Goal: Task Accomplishment & Management: Use online tool/utility

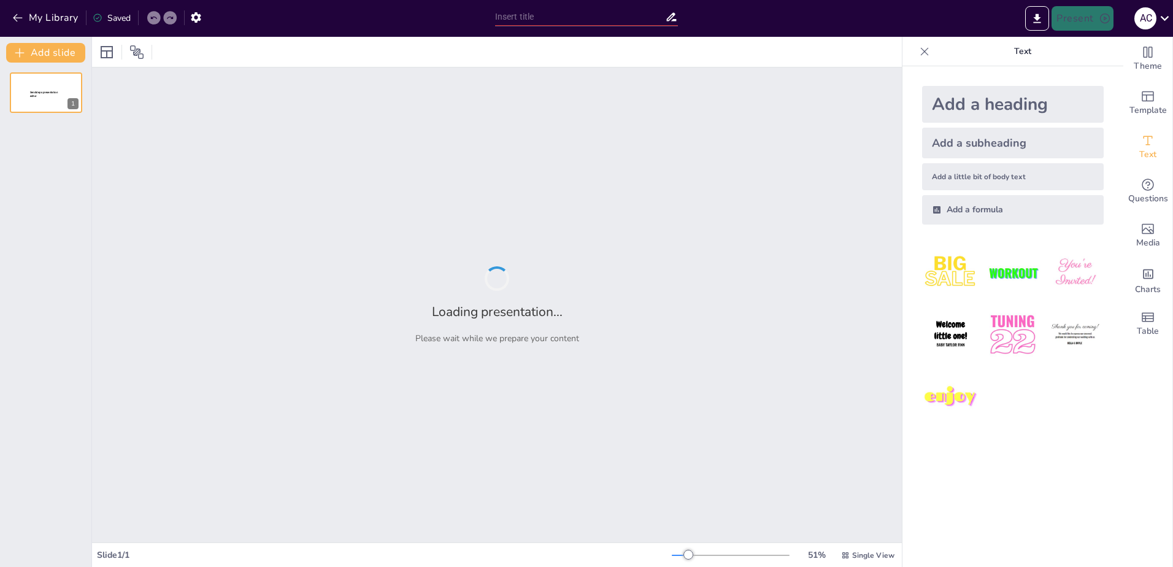
type input "Aplicaciones del Muestreo Sistemático en la Investigación"
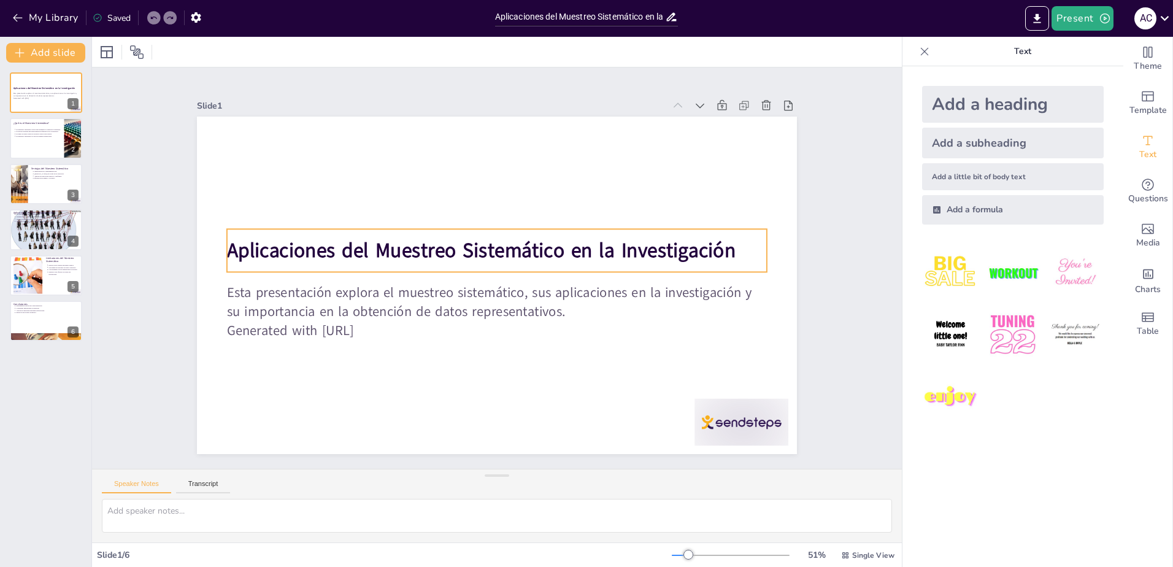
click at [553, 251] on strong "Aplicaciones del Muestreo Sistemático en la Investigación" at bounding box center [513, 250] width 80 height 508
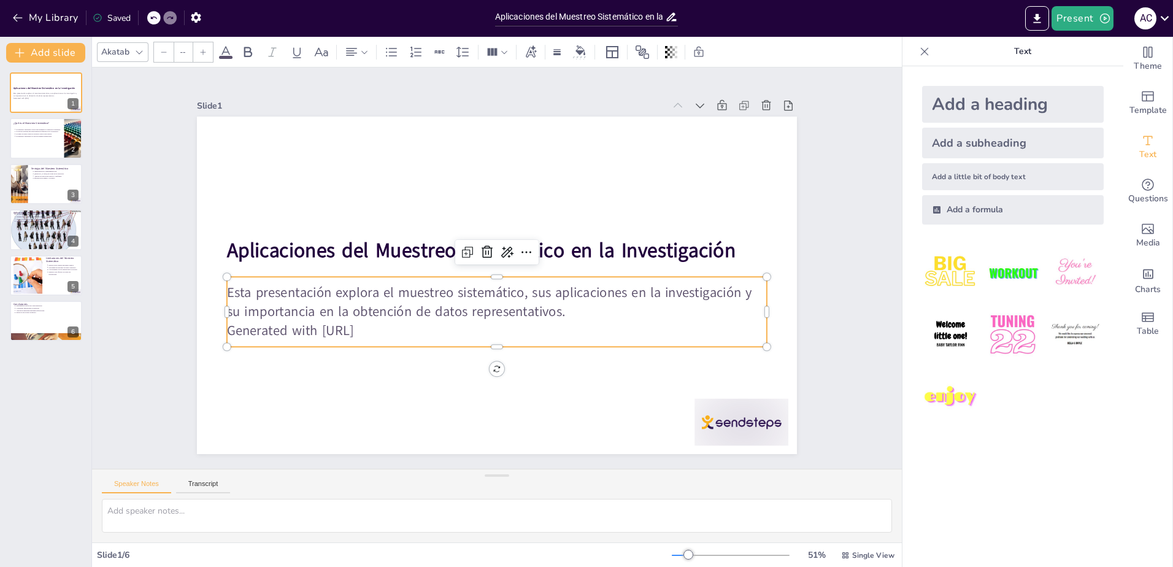
type input "43"
click at [383, 326] on p "Generated with [URL]" at bounding box center [477, 327] width 519 height 185
click at [386, 327] on p "Generated with [URL]" at bounding box center [484, 329] width 532 height 131
click at [386, 327] on p "Generated with [URL]" at bounding box center [497, 330] width 540 height 19
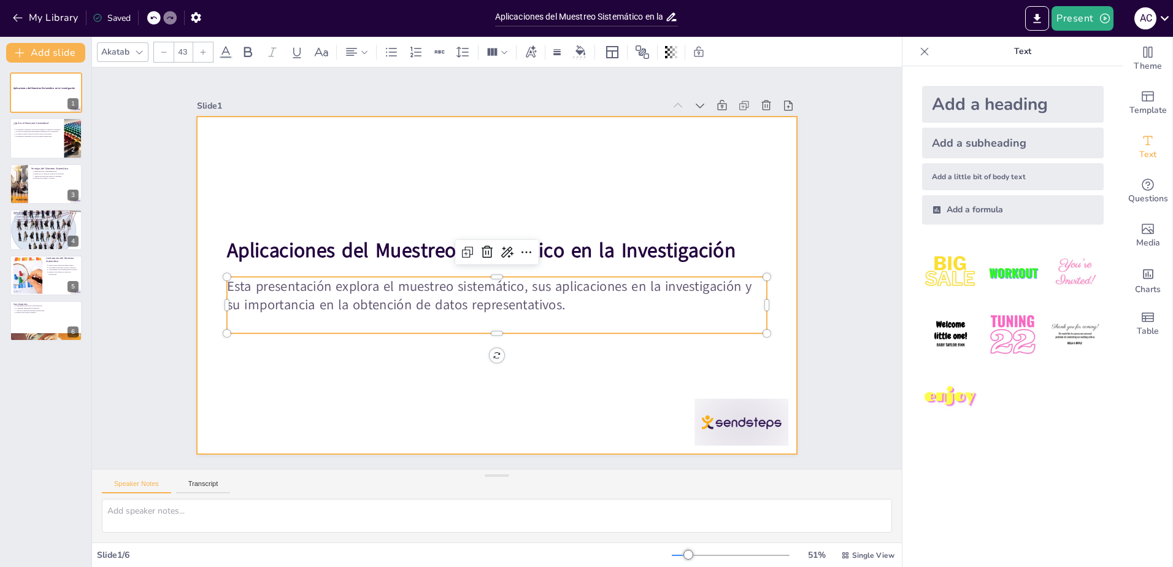
click at [437, 362] on div at bounding box center [491, 284] width 675 height 506
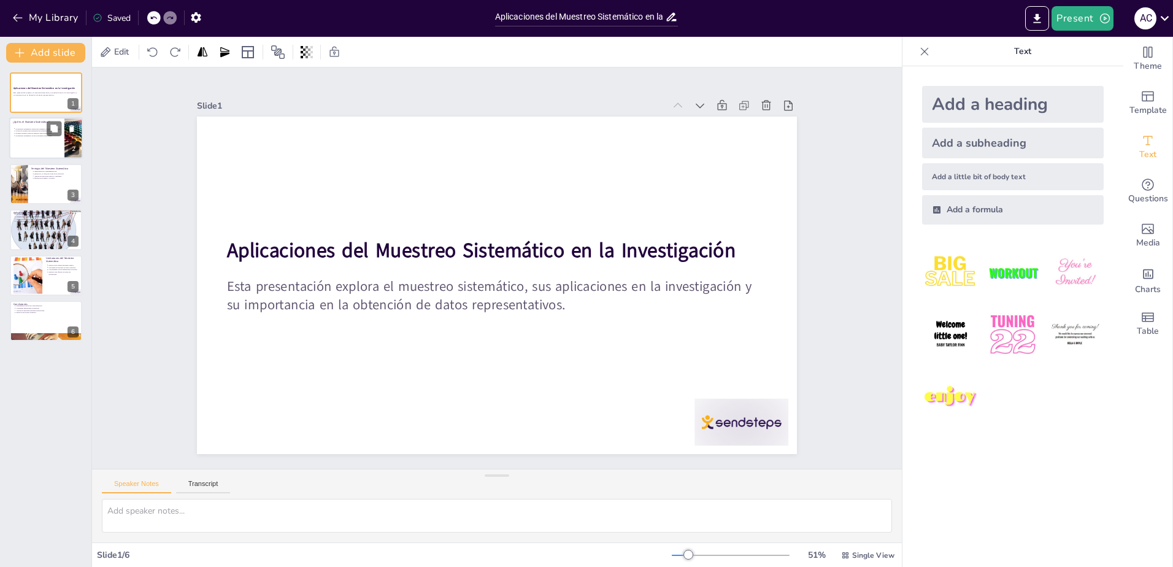
click at [29, 139] on div at bounding box center [46, 139] width 74 height 42
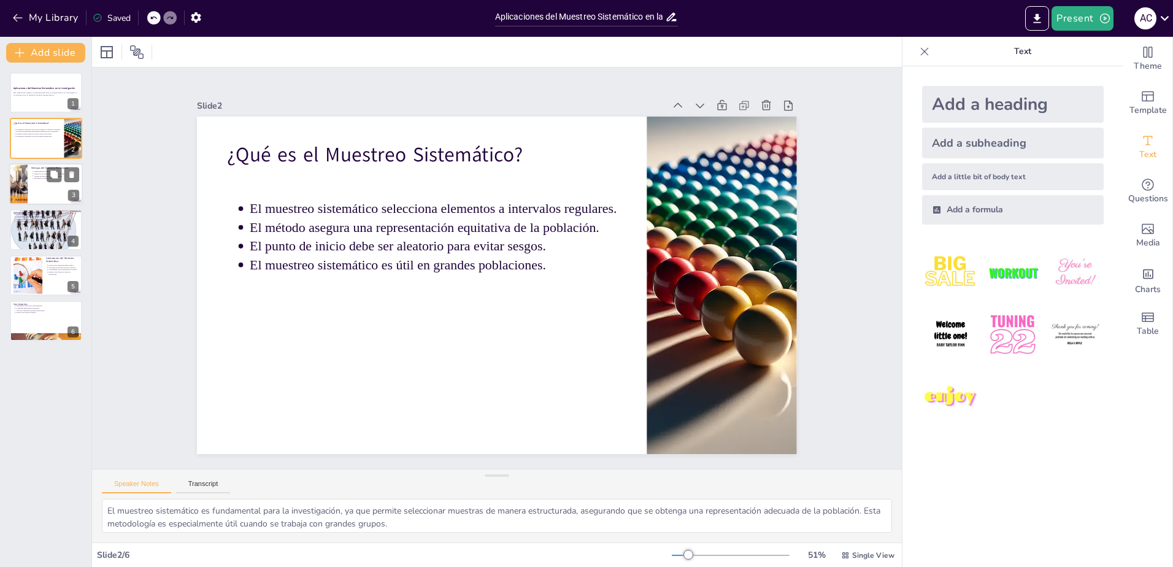
click at [28, 178] on div at bounding box center [46, 184] width 74 height 42
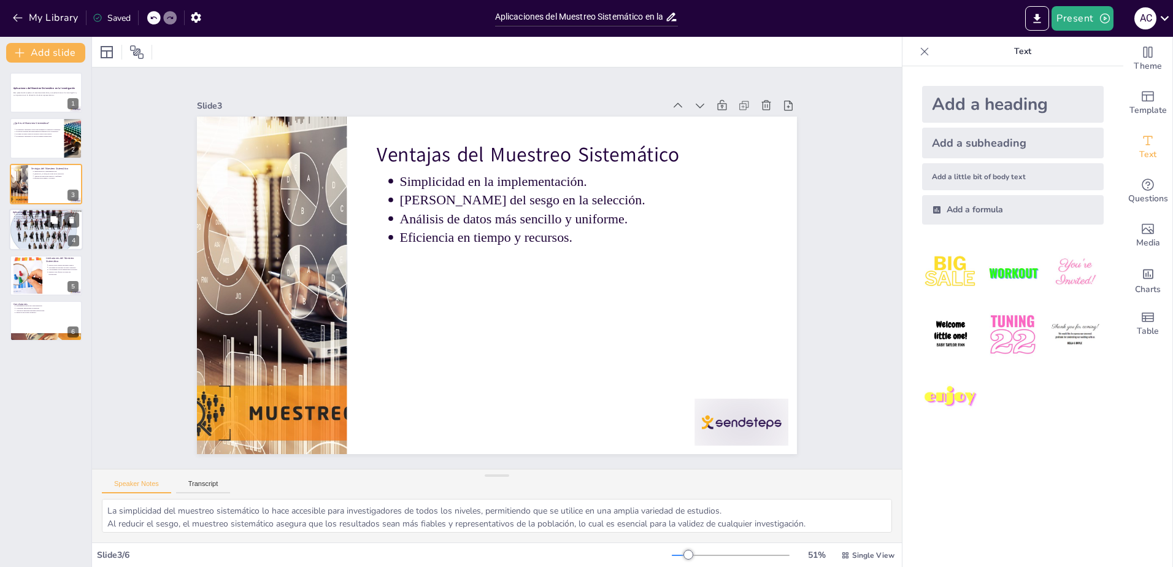
click at [37, 230] on div at bounding box center [46, 230] width 74 height 58
type textarea "Las encuestas de opinión pública son un área clave donde el muestreo sistemátic…"
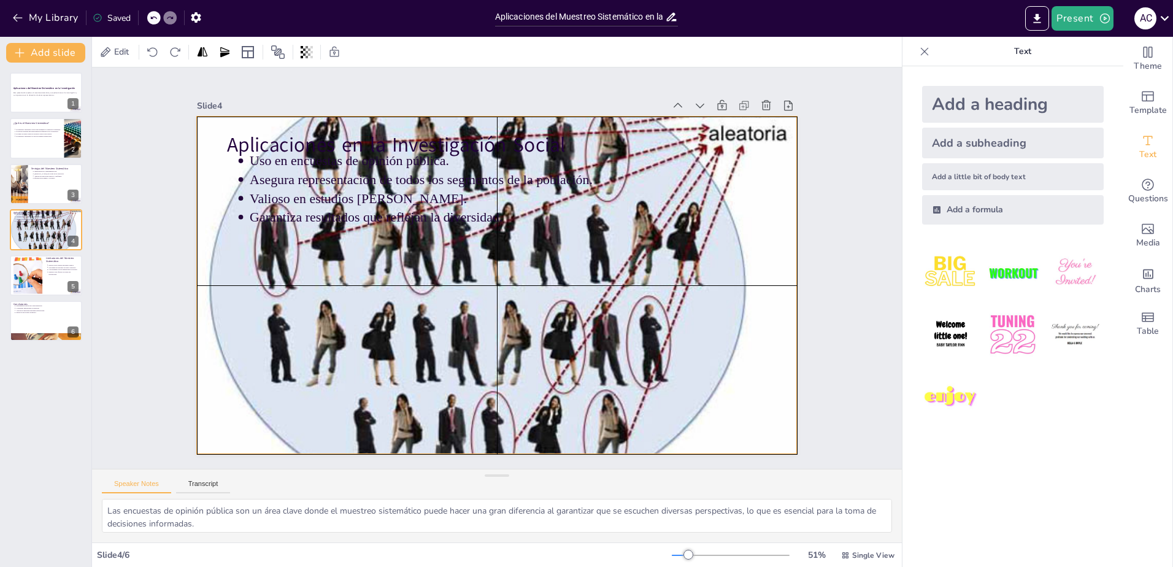
click at [415, 285] on div at bounding box center [488, 282] width 752 height 703
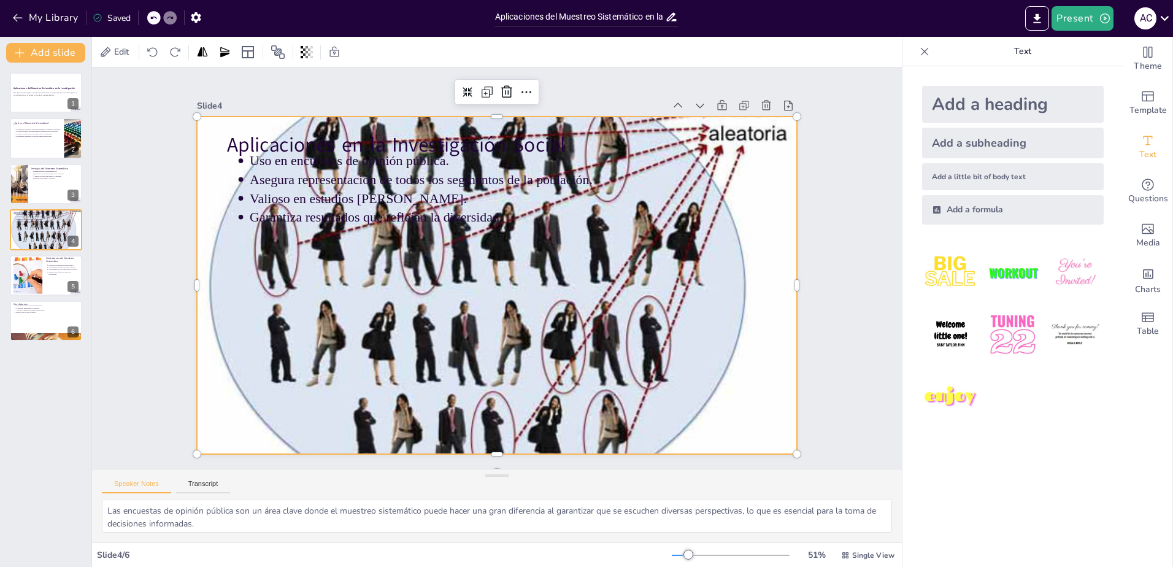
click at [410, 304] on div at bounding box center [489, 283] width 737 height 670
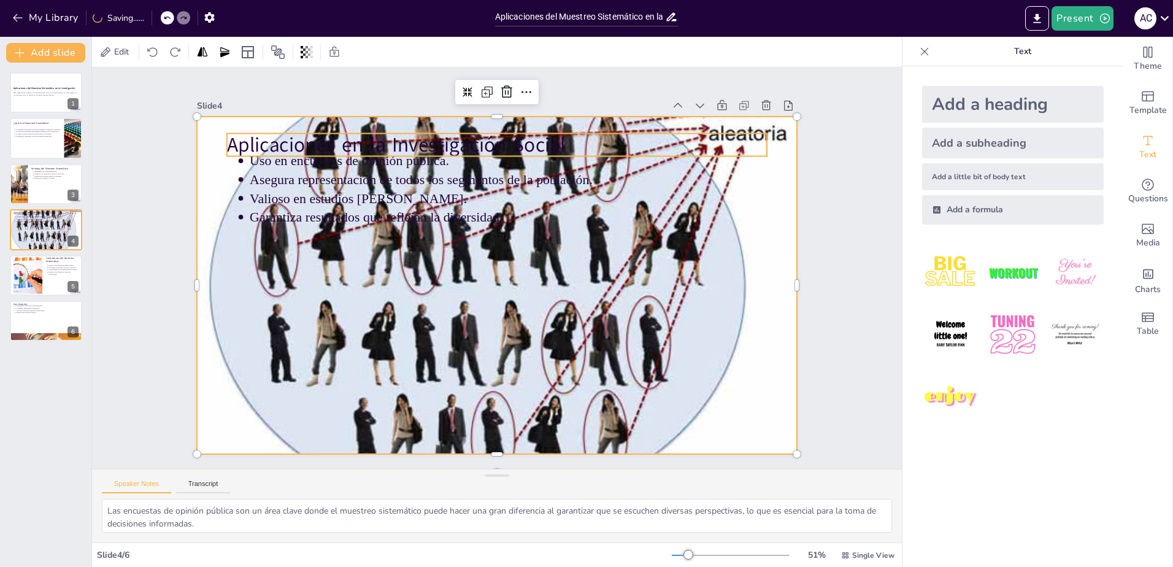
click at [343, 139] on p "Aplicaciones en la Investigación Social" at bounding box center [569, 168] width 453 height 340
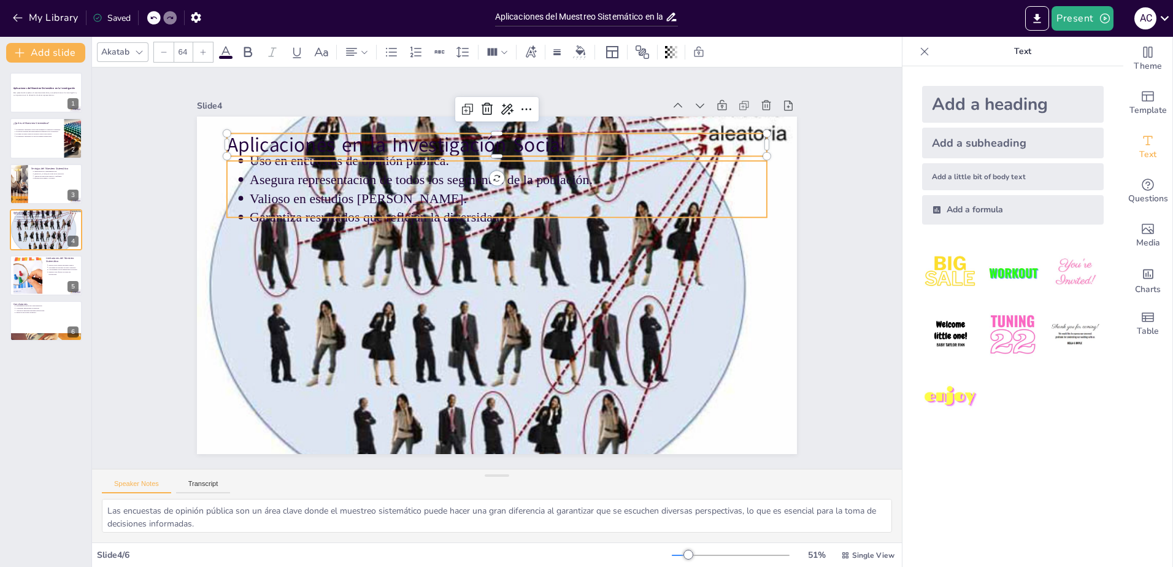
type input "43"
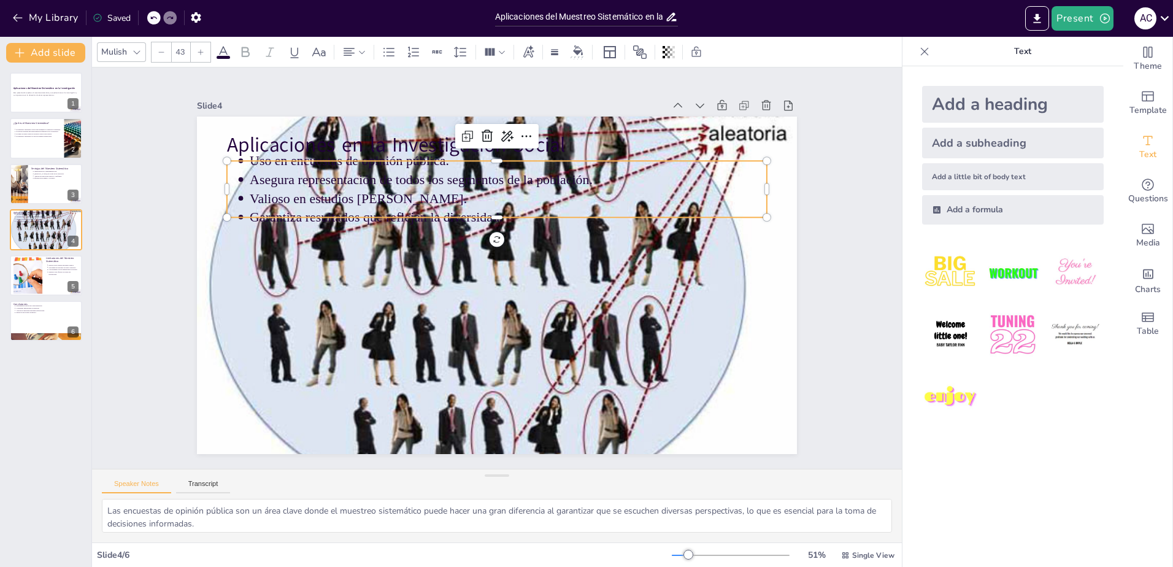
click at [331, 190] on p "Valioso en estudios [PERSON_NAME]." at bounding box center [536, 209] width 480 height 228
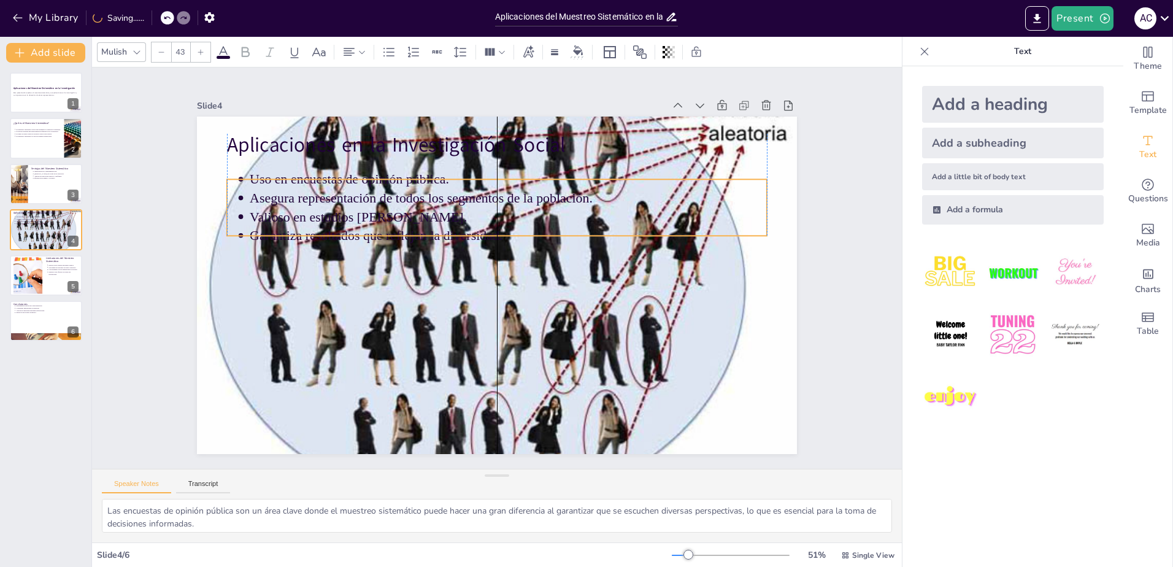
drag, startPoint x: 268, startPoint y: 166, endPoint x: 269, endPoint y: 185, distance: 18.4
click at [354, 185] on p "Asegura representación de todos los segmentos de la población." at bounding box center [552, 224] width 397 height 360
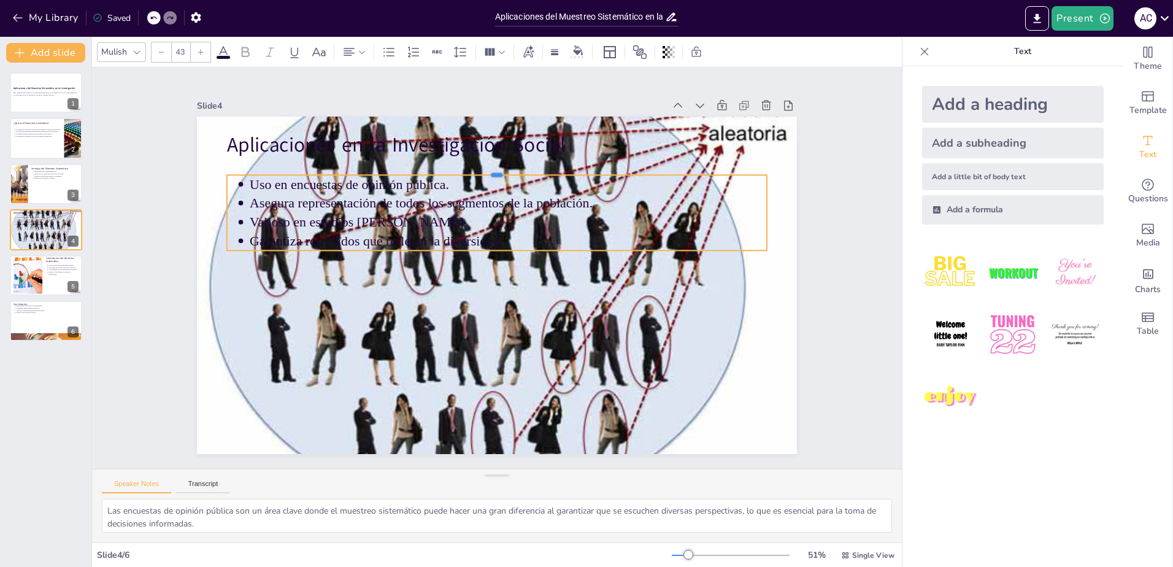
click at [483, 169] on div at bounding box center [586, 307] width 228 height 497
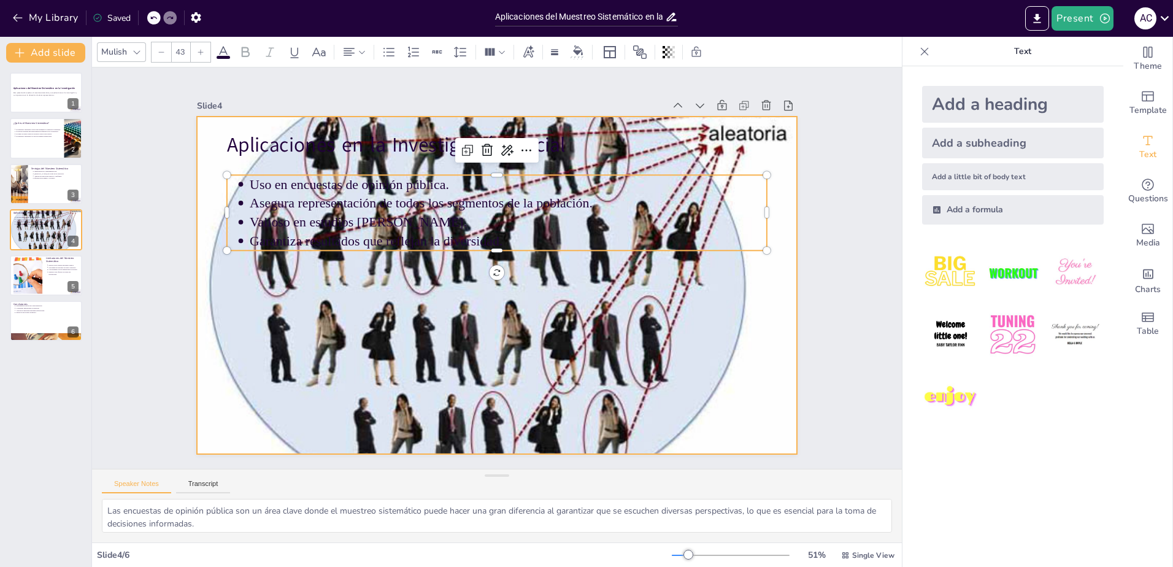
click at [403, 319] on div at bounding box center [491, 284] width 714 height 629
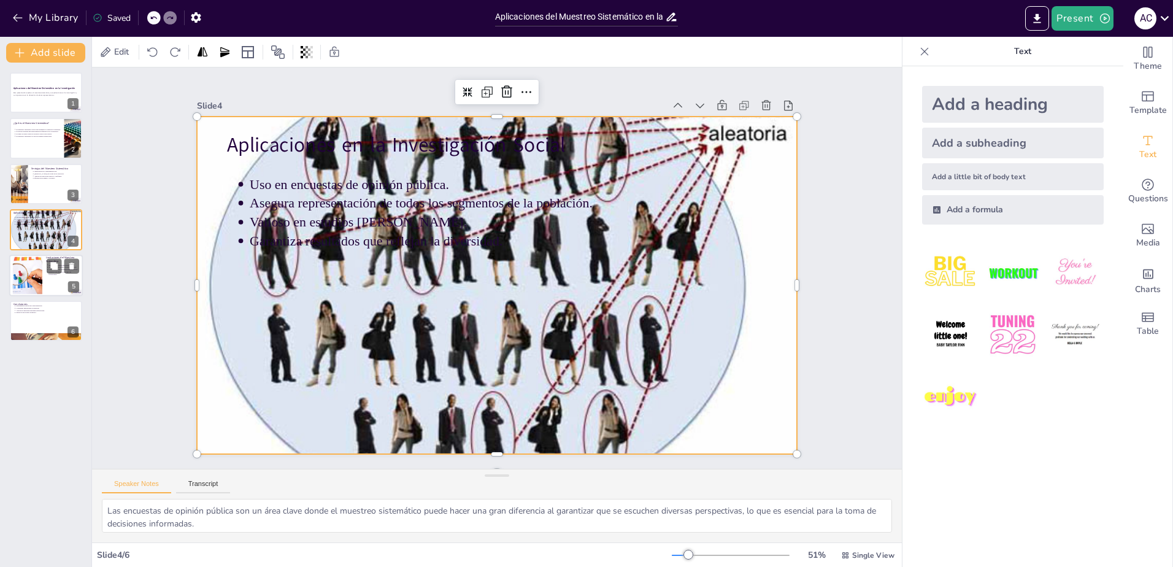
click at [48, 275] on div "Patrón cíclico puede introducir sesgos. Necesidad de un punto de inicio aleator…" at bounding box center [62, 268] width 33 height 13
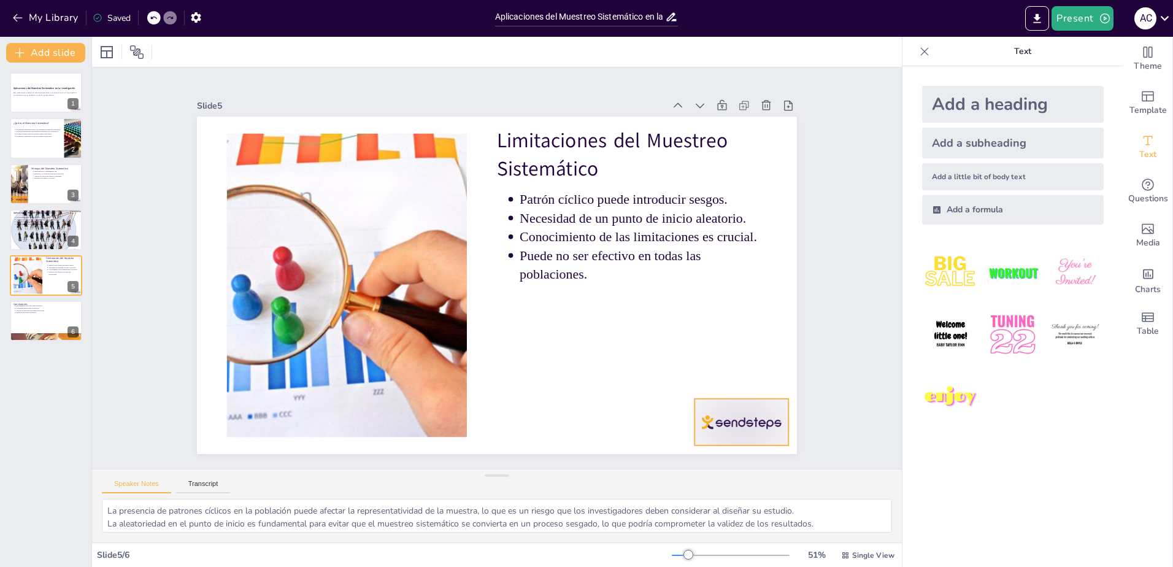
click at [720, 437] on div at bounding box center [703, 469] width 101 height 65
click at [651, 493] on icon at bounding box center [640, 503] width 21 height 21
click at [61, 327] on div at bounding box center [46, 321] width 74 height 42
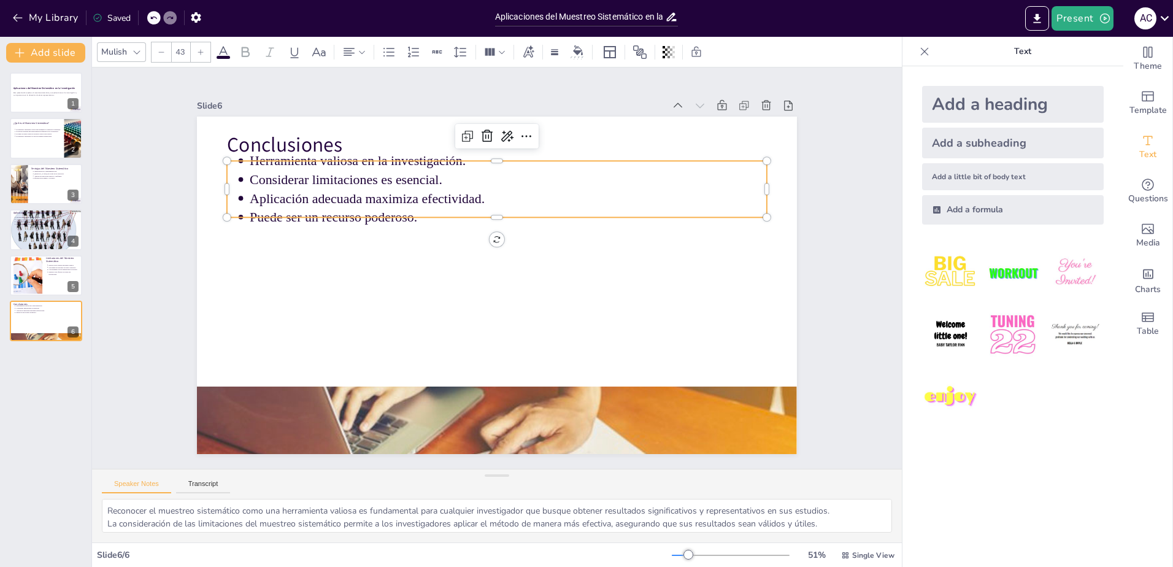
click at [272, 185] on p "Aplicación adecuada maximiza efectividad." at bounding box center [516, 200] width 516 height 73
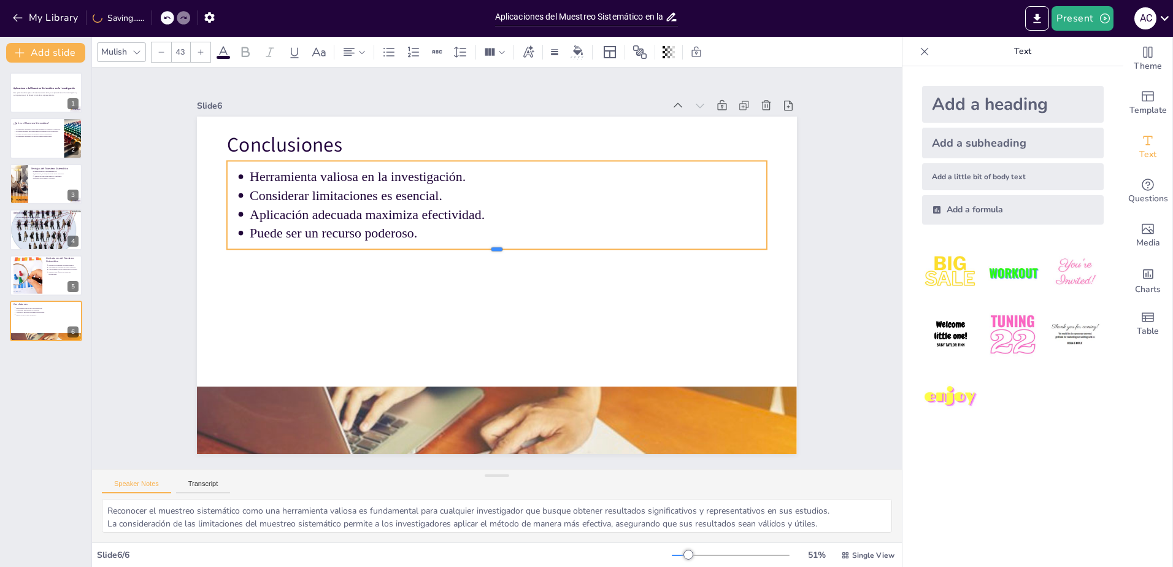
drag, startPoint x: 491, startPoint y: 213, endPoint x: 491, endPoint y: 245, distance: 31.9
click at [491, 245] on div at bounding box center [511, 265] width 122 height 530
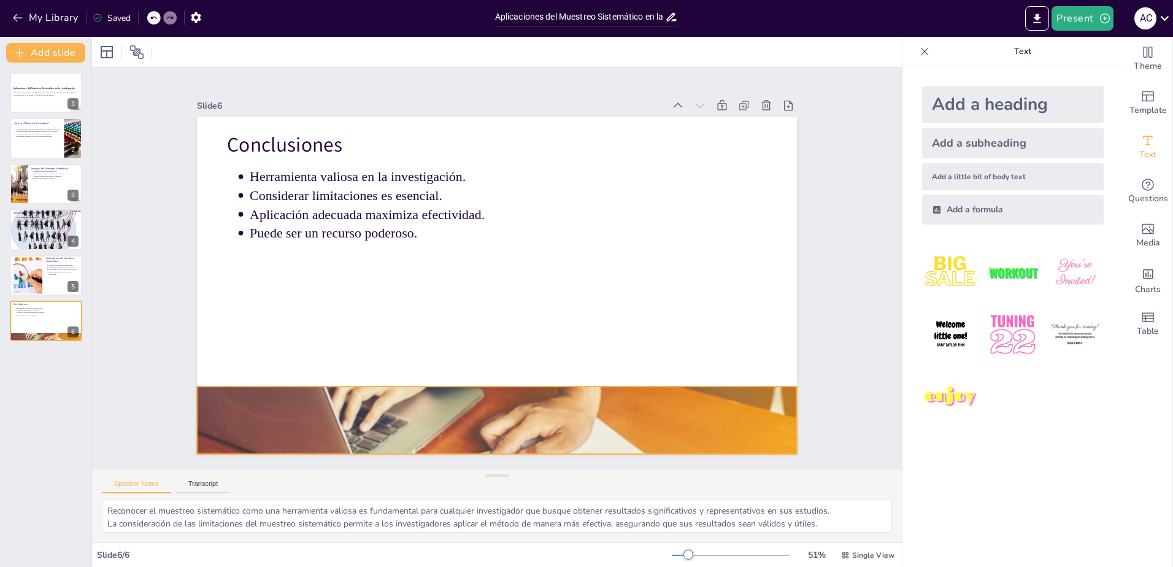
click at [487, 414] on div at bounding box center [466, 417] width 670 height 516
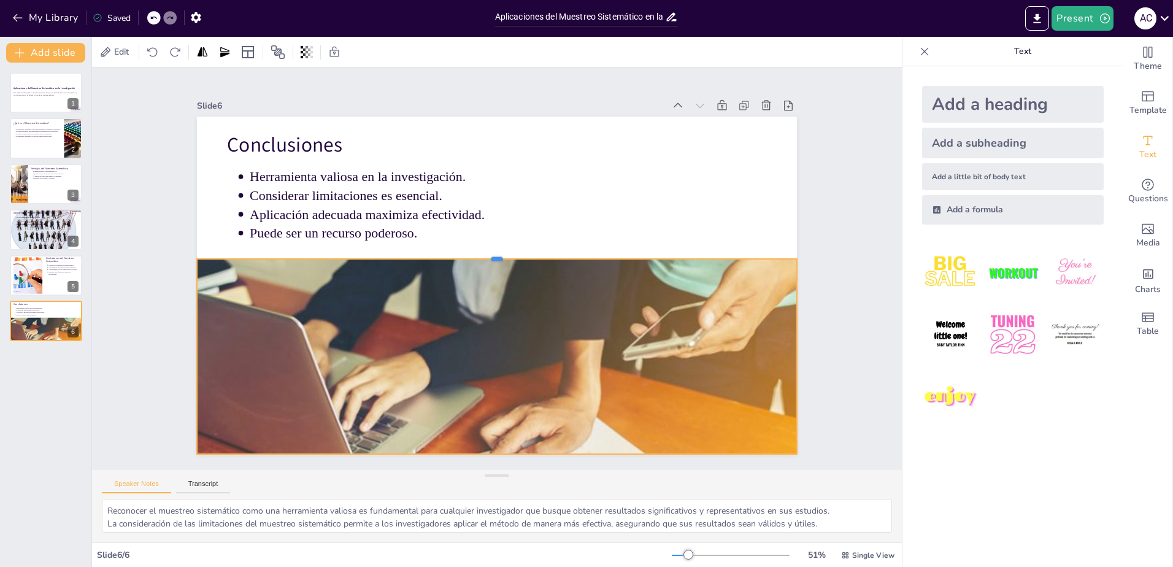
drag, startPoint x: 488, startPoint y: 380, endPoint x: 491, endPoint y: 252, distance: 127.6
click at [491, 252] on div at bounding box center [499, 254] width 589 height 134
click at [42, 231] on div at bounding box center [46, 230] width 74 height 58
type textarea "Las encuestas de opinión pública son un área clave donde el muestreo sistemátic…"
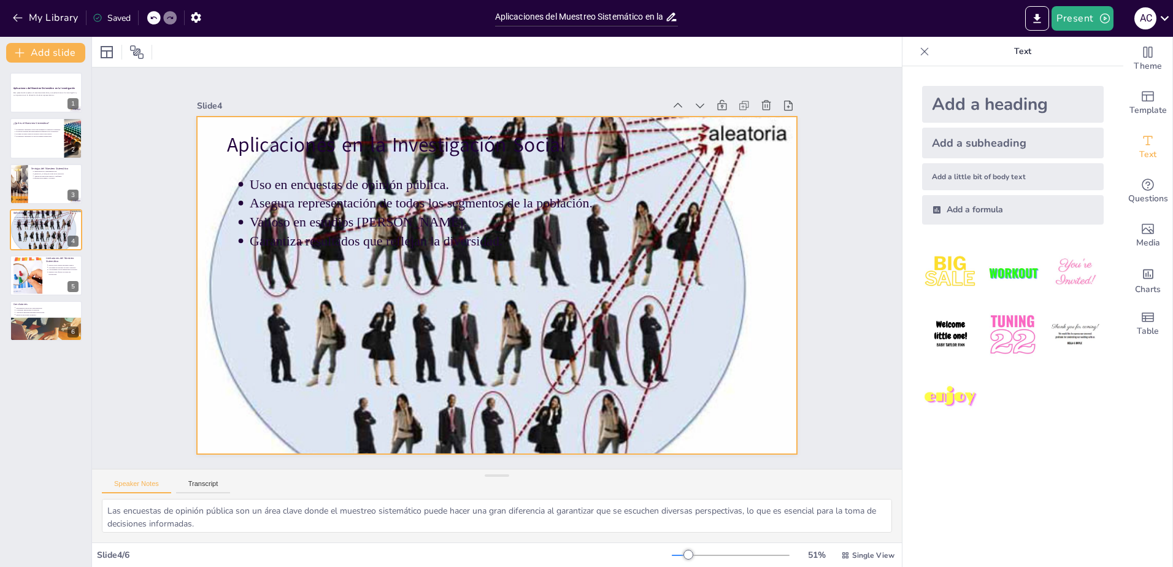
click at [456, 293] on div at bounding box center [491, 284] width 714 height 629
click at [403, 372] on div at bounding box center [489, 252] width 737 height 670
click at [403, 372] on div at bounding box center [493, 284] width 684 height 581
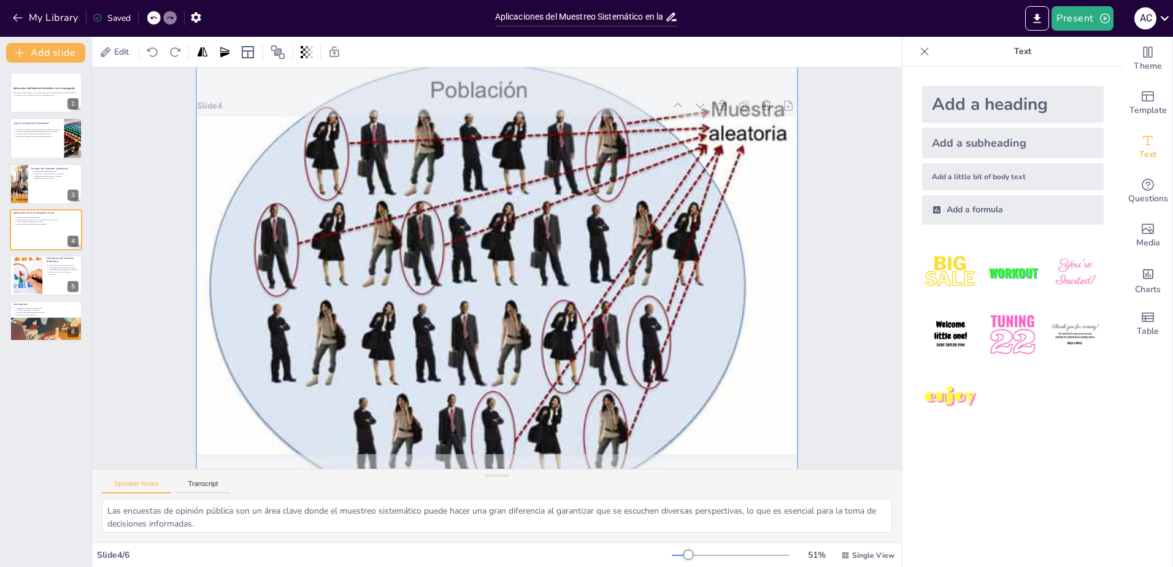
click at [584, 308] on div at bounding box center [491, 284] width 733 height 647
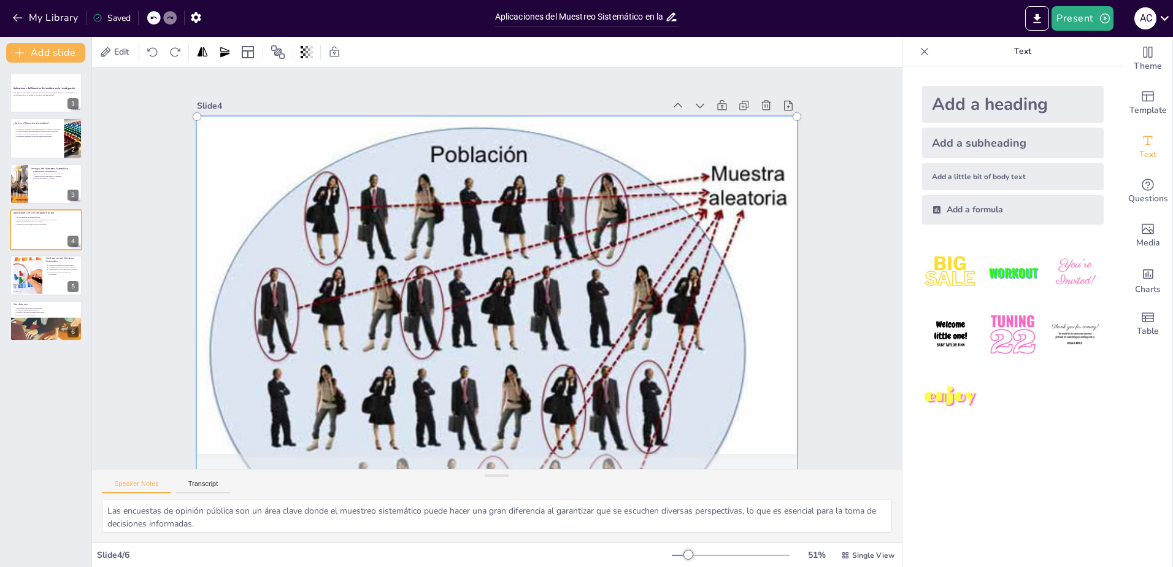
drag, startPoint x: 552, startPoint y: 310, endPoint x: 622, endPoint y: 388, distance: 105.1
click at [621, 394] on div at bounding box center [456, 339] width 773 height 724
drag, startPoint x: 787, startPoint y: 113, endPoint x: 757, endPoint y: 134, distance: 36.9
click at [733, 134] on div at bounding box center [419, 293] width 629 height 714
drag, startPoint x: 787, startPoint y: 111, endPoint x: 773, endPoint y: 130, distance: 24.0
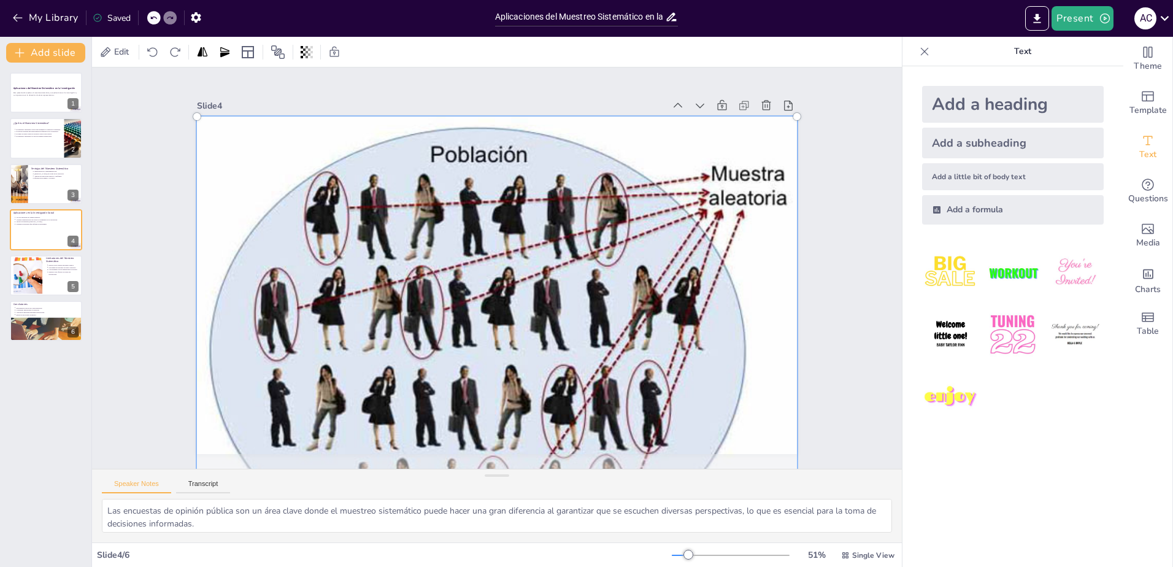
click at [648, 130] on div at bounding box center [415, 268] width 466 height 600
click at [534, 305] on div at bounding box center [456, 339] width 773 height 724
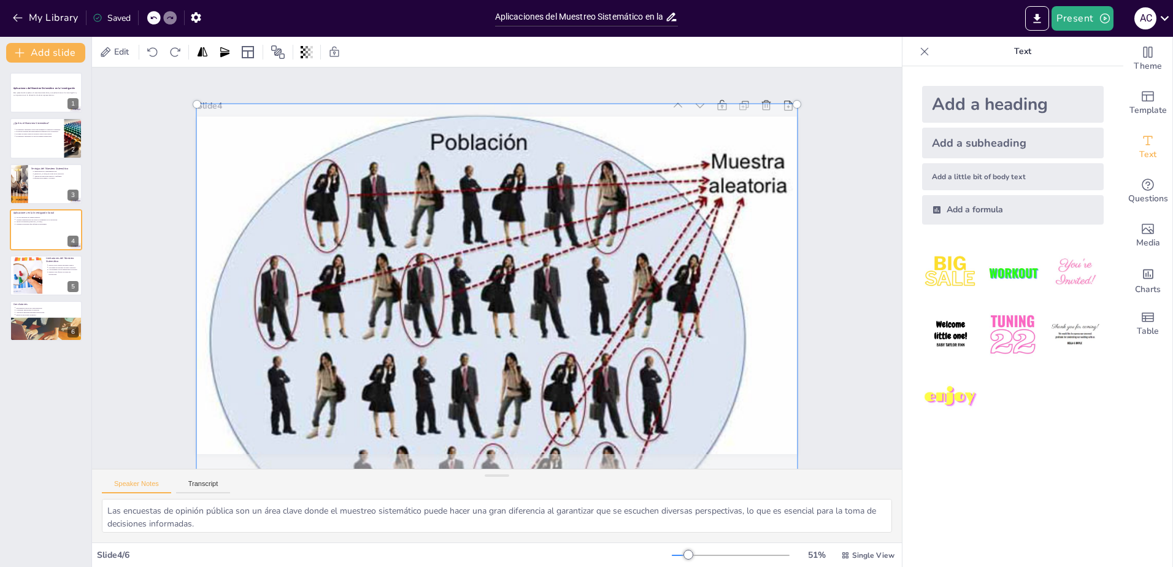
drag, startPoint x: 548, startPoint y: 307, endPoint x: 577, endPoint y: 270, distance: 47.1
click at [577, 270] on div at bounding box center [433, 296] width 689 height 757
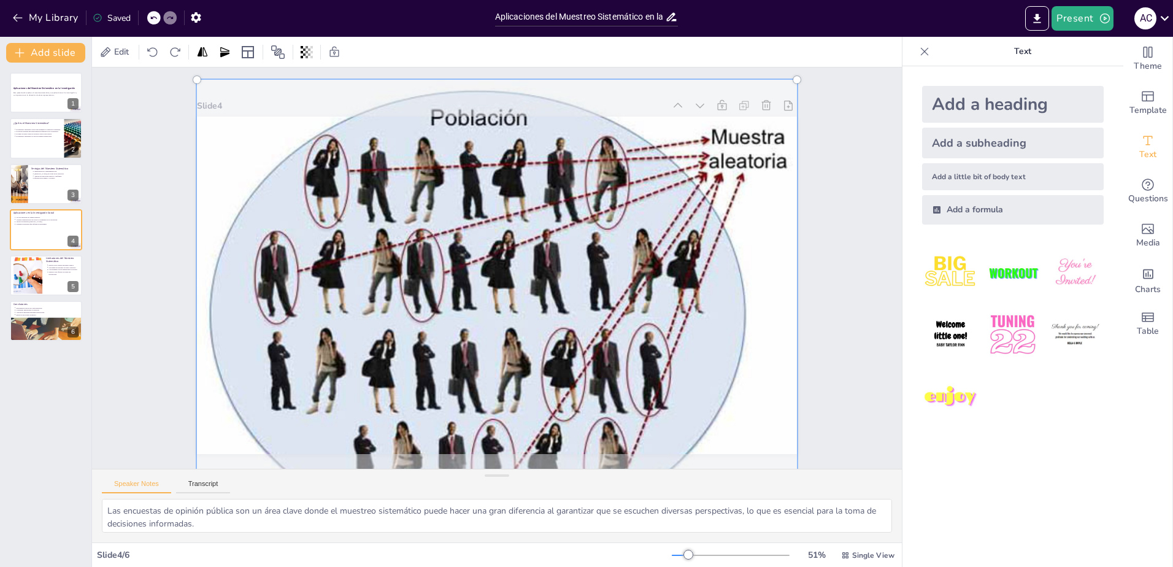
click at [719, 358] on div at bounding box center [455, 286] width 689 height 757
click at [839, 302] on div "Slide 1 Aplicaciones del Muestreo Sistemático en la Investigación Esta presenta…" at bounding box center [497, 268] width 840 height 870
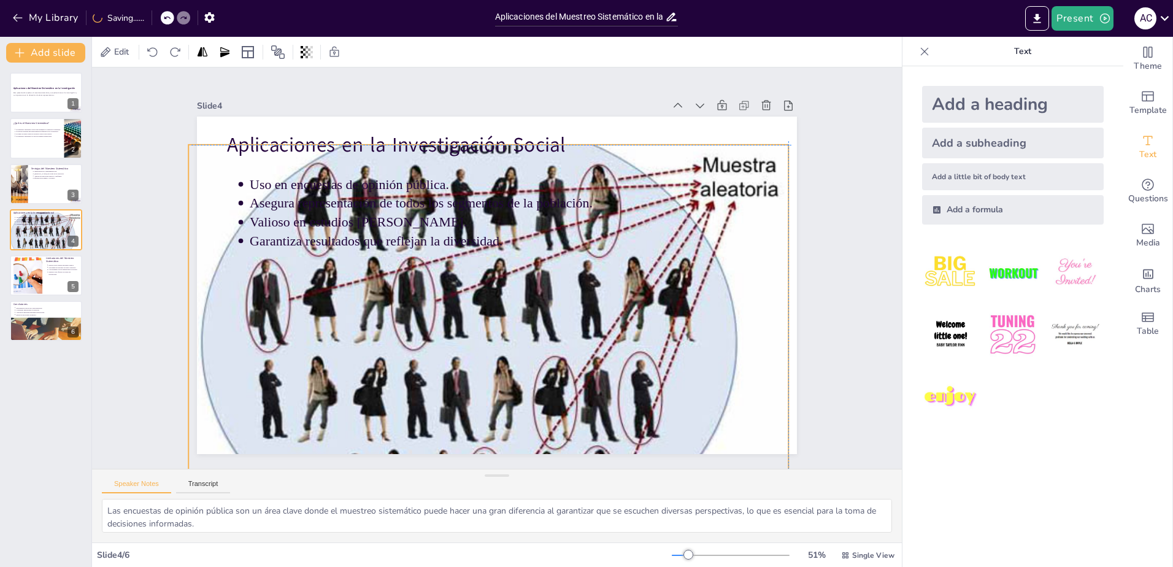
drag, startPoint x: 576, startPoint y: 304, endPoint x: 574, endPoint y: 312, distance: 8.3
click at [573, 312] on div at bounding box center [453, 326] width 752 height 703
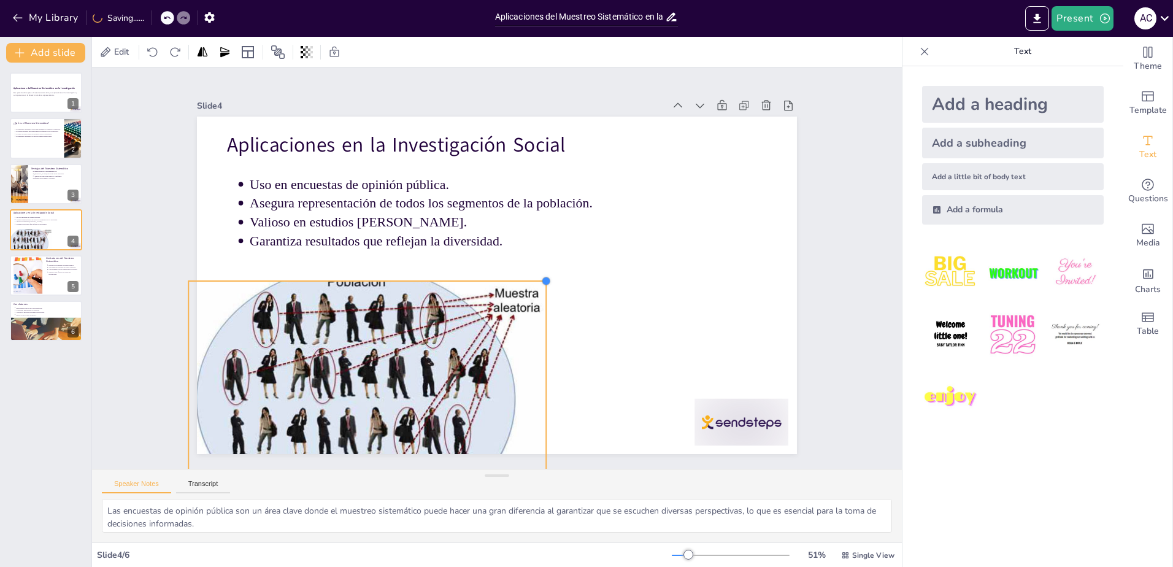
drag, startPoint x: 779, startPoint y: 141, endPoint x: 537, endPoint y: 294, distance: 286.3
click at [537, 294] on div "Aplicaciones en la Investigación Social Uso en encuestas de opinión pública. As…" at bounding box center [491, 284] width 675 height 506
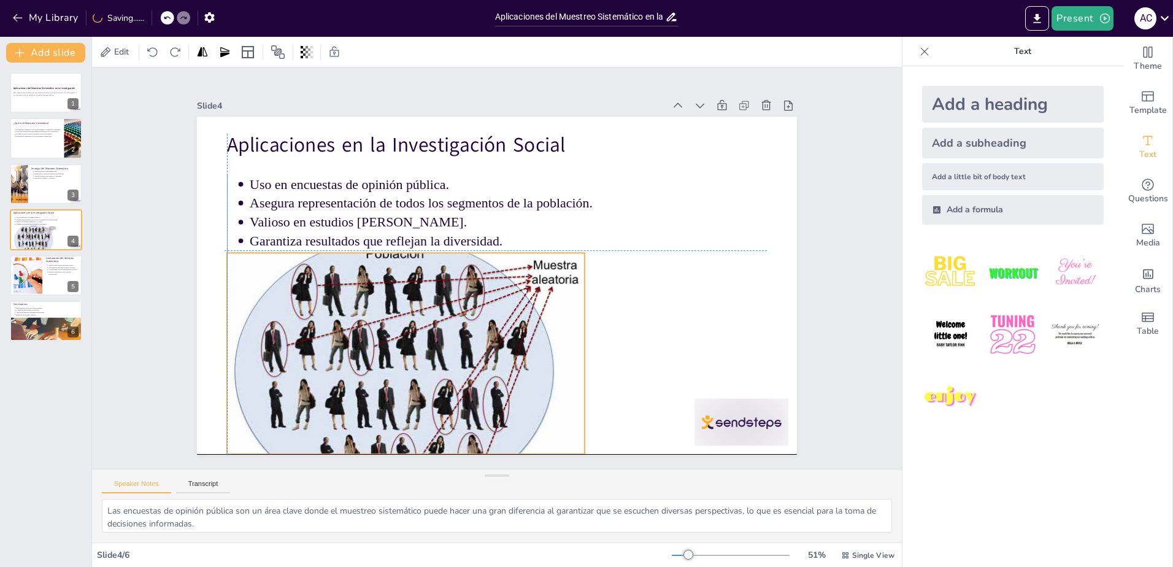
drag, startPoint x: 445, startPoint y: 348, endPoint x: 481, endPoint y: 321, distance: 45.1
click at [481, 321] on div at bounding box center [379, 337] width 426 height 375
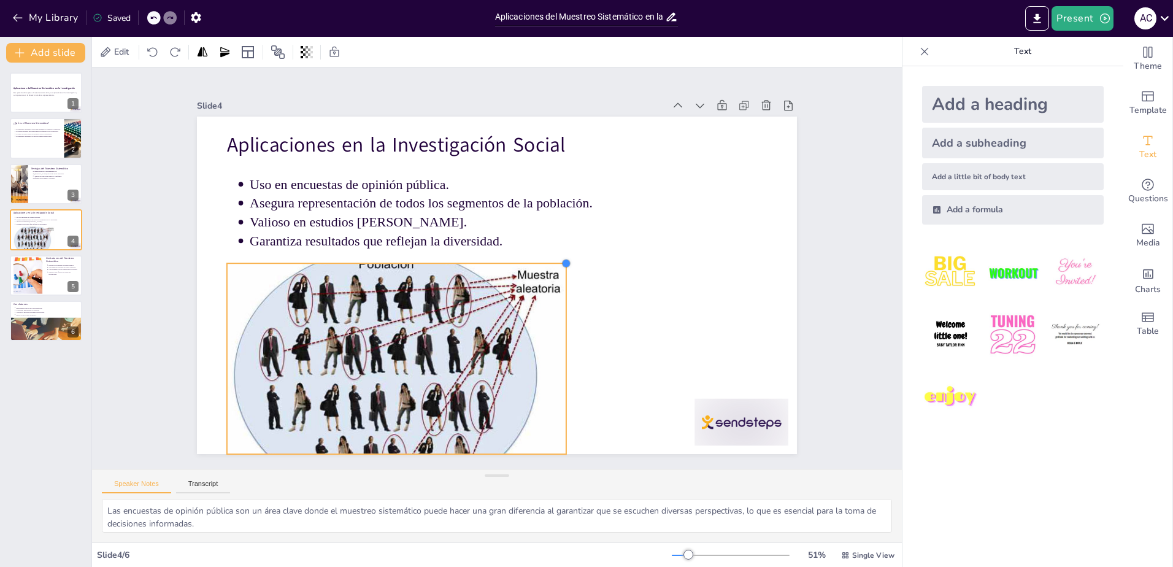
drag, startPoint x: 576, startPoint y: 250, endPoint x: 553, endPoint y: 261, distance: 25.5
click at [559, 272] on div at bounding box center [565, 278] width 12 height 12
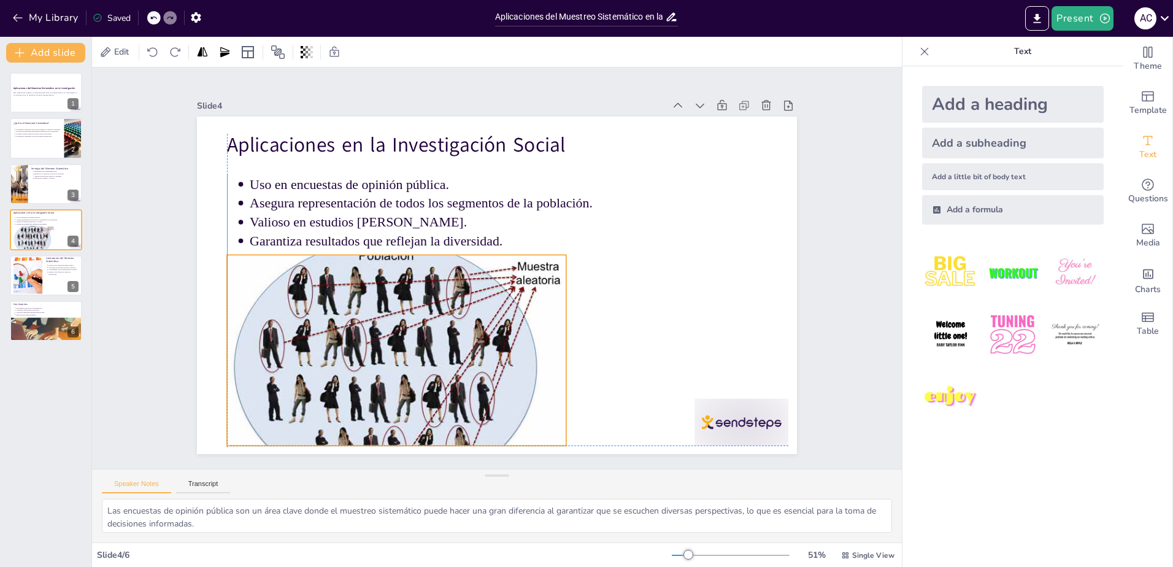
drag, startPoint x: 460, startPoint y: 337, endPoint x: 464, endPoint y: 326, distance: 11.8
click at [464, 326] on div at bounding box center [360, 302] width 425 height 397
click at [445, 334] on div at bounding box center [378, 342] width 386 height 328
click at [445, 334] on div at bounding box center [386, 354] width 364 height 297
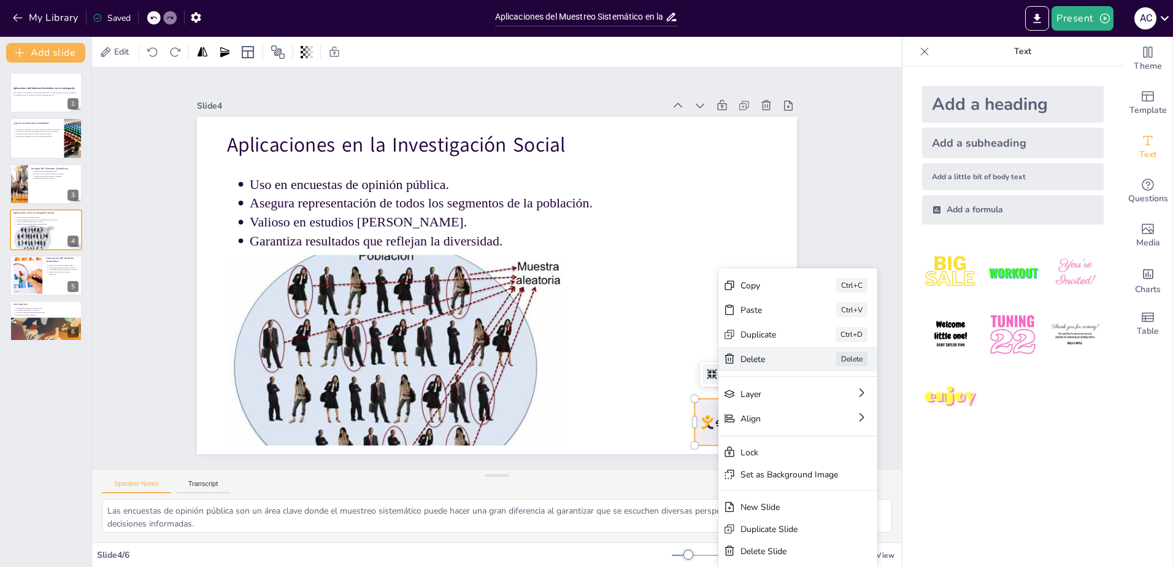
click at [790, 487] on div "Delete" at bounding box center [821, 499] width 63 height 24
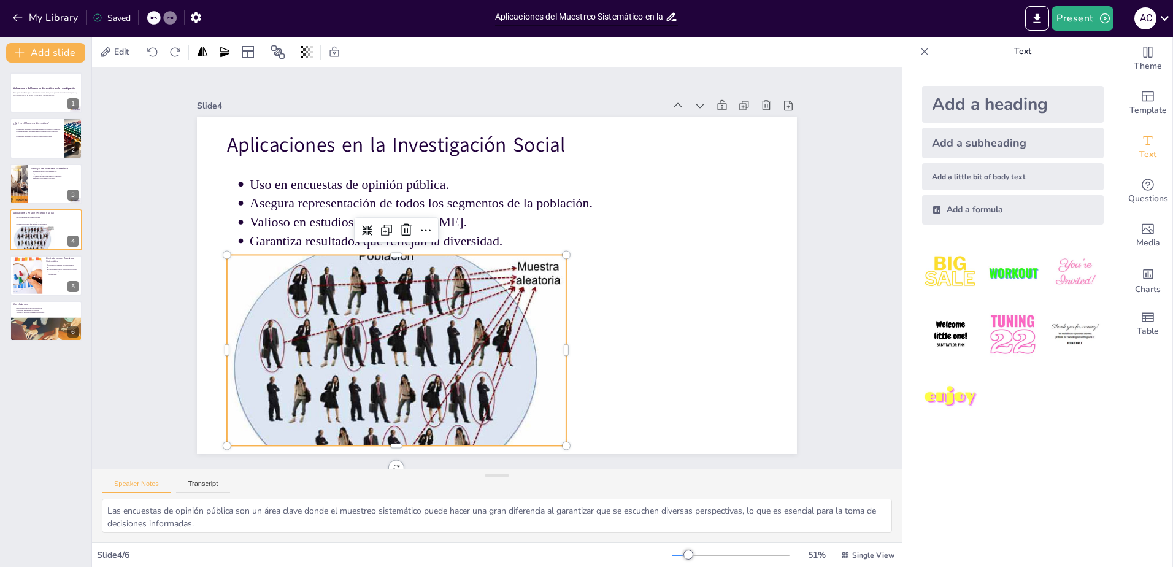
click at [475, 348] on div at bounding box center [371, 329] width 404 height 355
click at [378, 198] on icon at bounding box center [384, 191] width 13 height 13
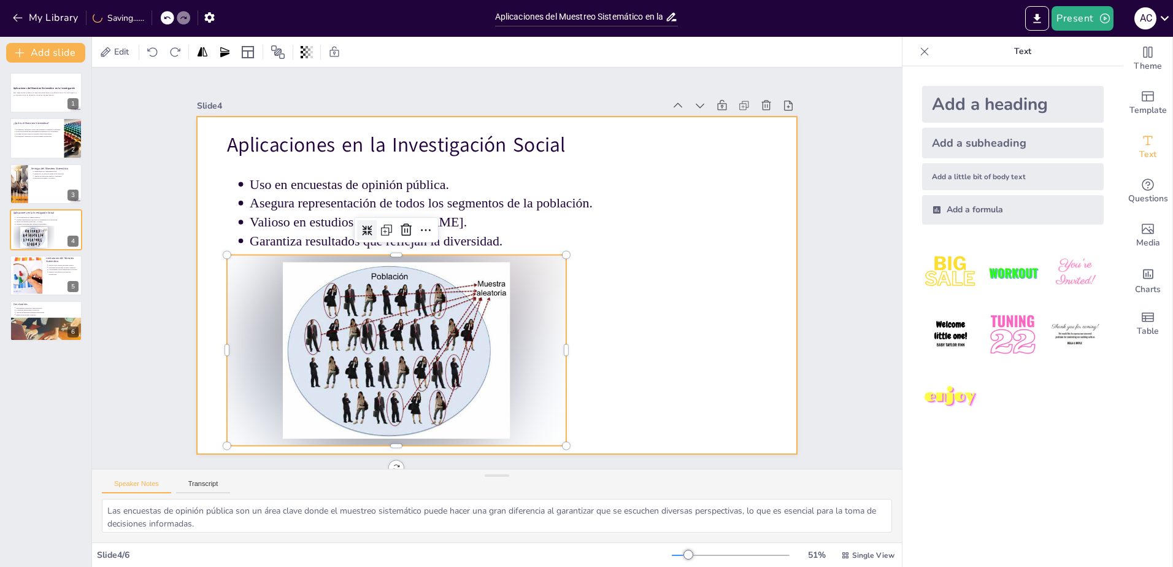
click at [638, 373] on div at bounding box center [497, 285] width 600 height 337
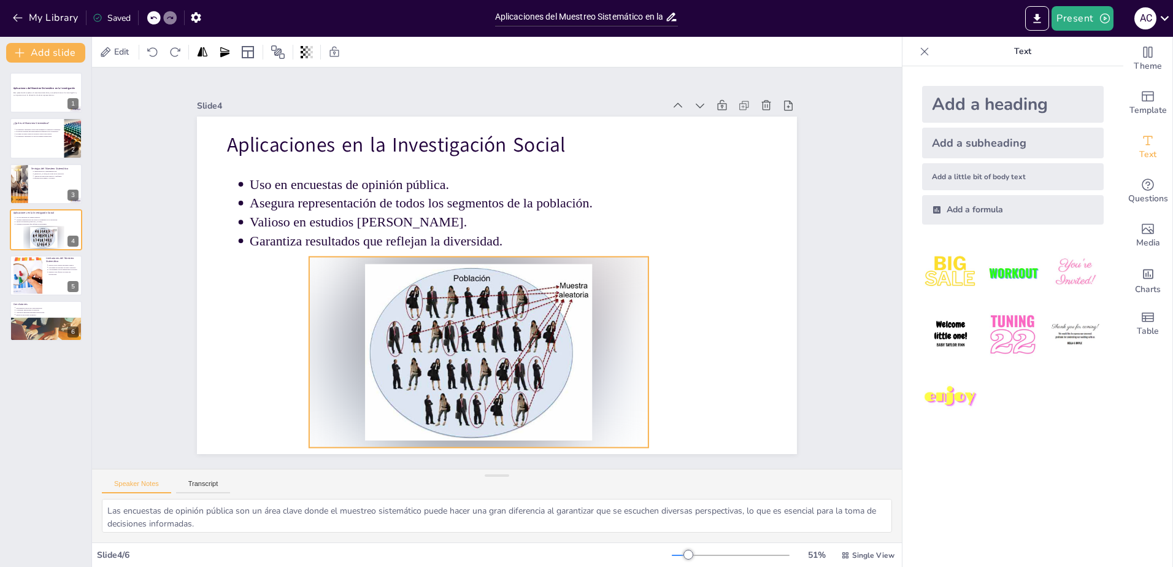
drag, startPoint x: 394, startPoint y: 361, endPoint x: 469, endPoint y: 361, distance: 74.8
click at [469, 361] on div at bounding box center [461, 346] width 371 height 257
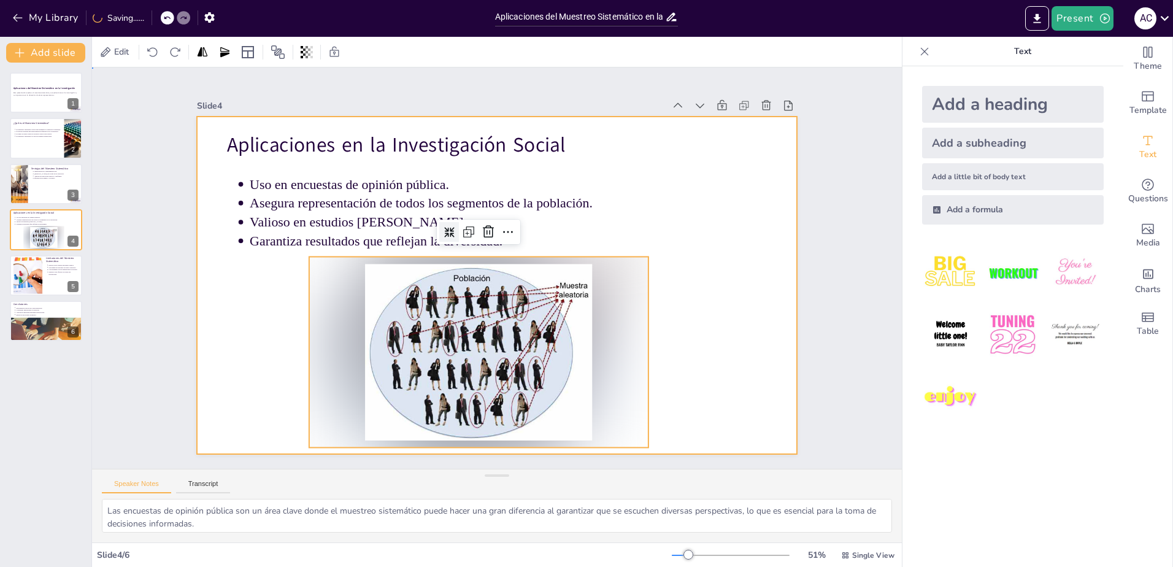
click at [223, 350] on div at bounding box center [497, 285] width 600 height 337
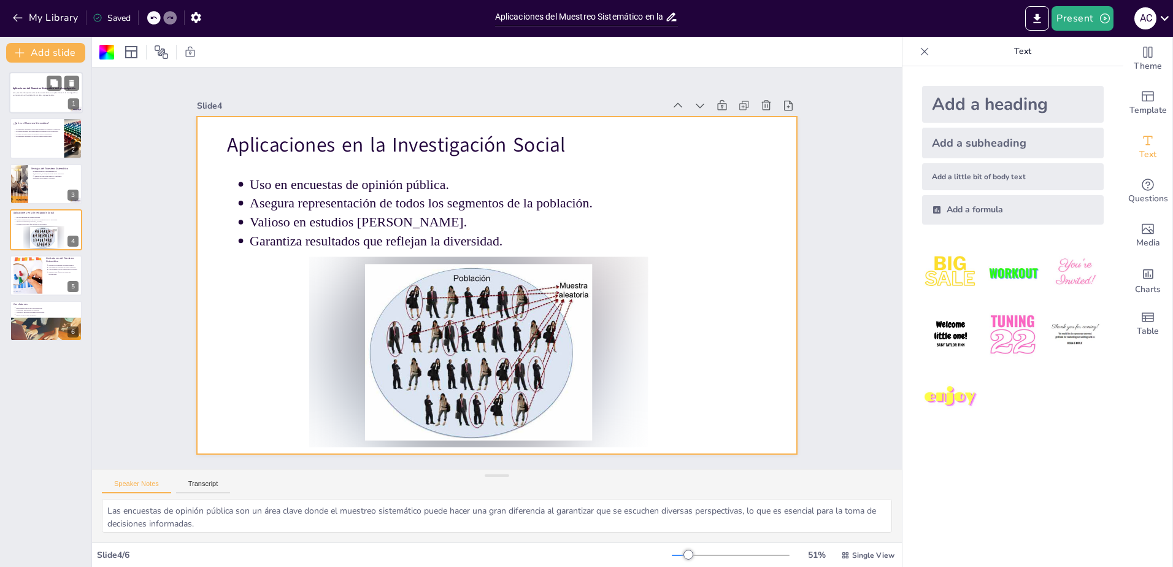
click at [45, 99] on div at bounding box center [46, 93] width 74 height 42
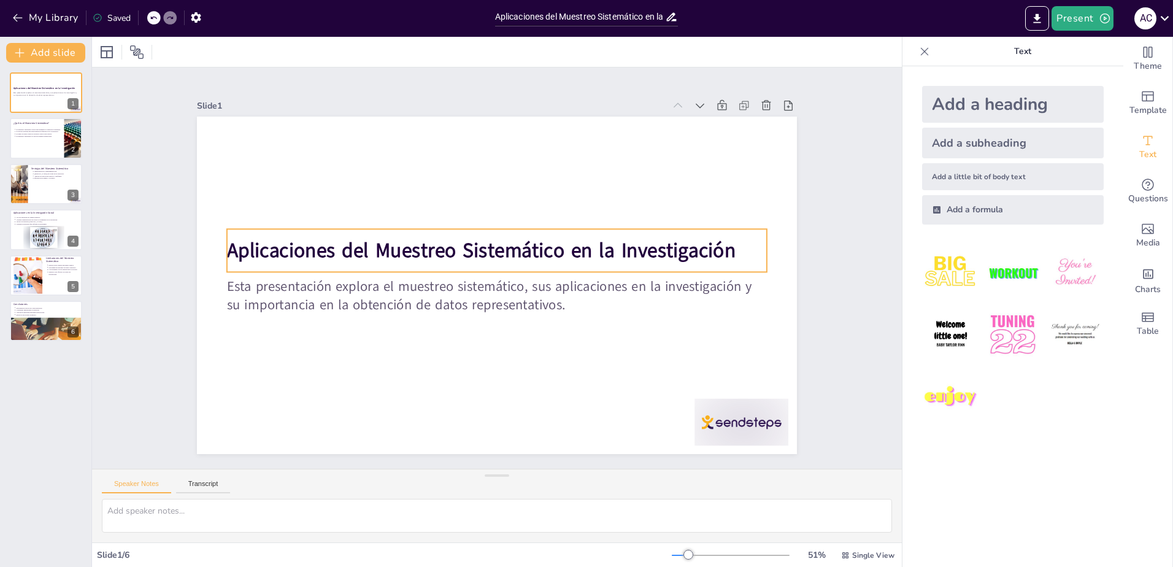
click at [335, 247] on strong "Aplicaciones del Muestreo Sistemático en la Investigación" at bounding box center [489, 245] width 475 height 232
click at [335, 247] on strong "Aplicaciones del Muestreo Sistemático en la Investigación" at bounding box center [515, 282] width 503 height 132
click at [446, 253] on strong "Aplicaciones del Muestreo Sistemático en la Investigación" at bounding box center [488, 246] width 492 height 183
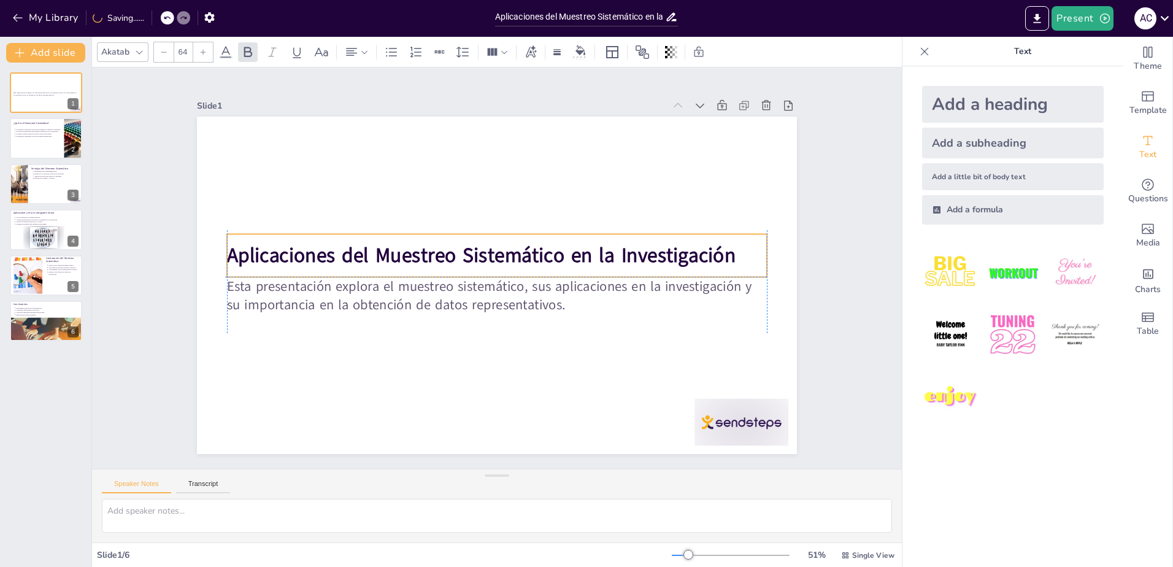
click at [444, 254] on strong "Aplicaciones del Muestreo Sistemático en la Investigación" at bounding box center [481, 255] width 508 height 27
click at [361, 253] on strong "Aplicaciones del Muestreo Sistemático en la Investigación" at bounding box center [486, 250] width 492 height 183
click at [372, 259] on strong "Aplicaciones del Muestreo Sistemático en la Investigación" at bounding box center [483, 252] width 503 height 132
click at [359, 255] on strong "Aplicaciones del Muestreo Sistemático en la Investigación" at bounding box center [483, 252] width 503 height 132
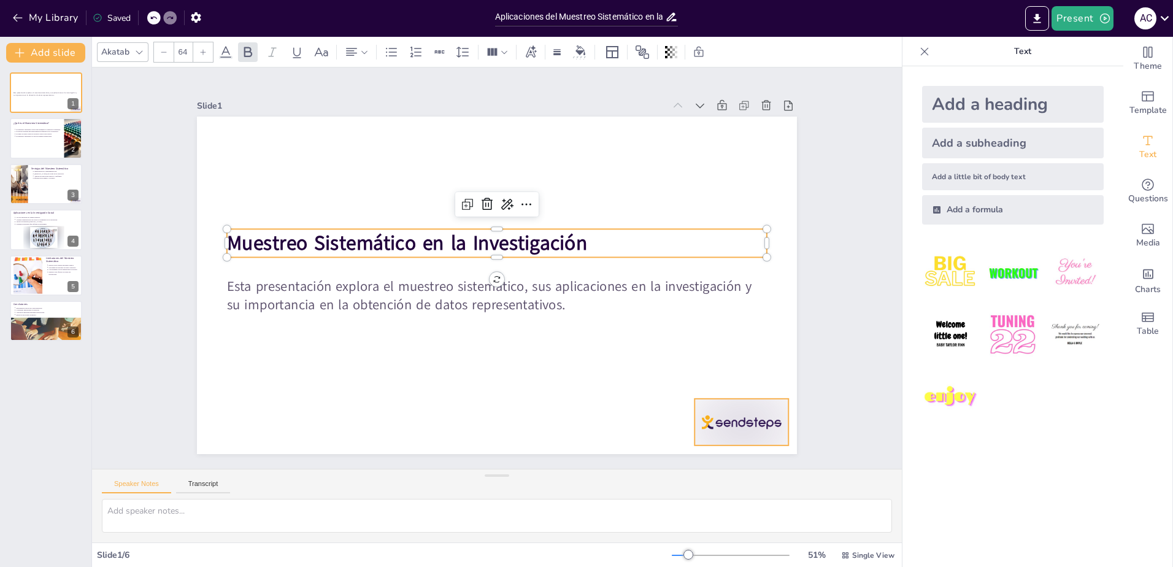
click at [496, 502] on div at bounding box center [455, 554] width 81 height 105
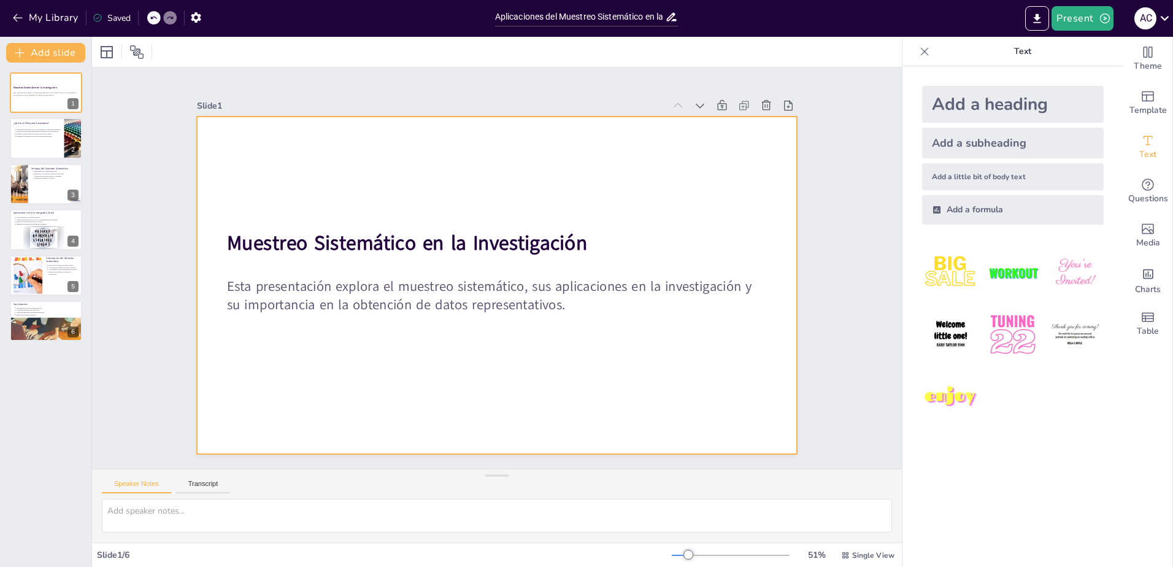
click at [535, 229] on strong "Muestreo Sistemático en la Investigación" at bounding box center [438, 195] width 307 height 234
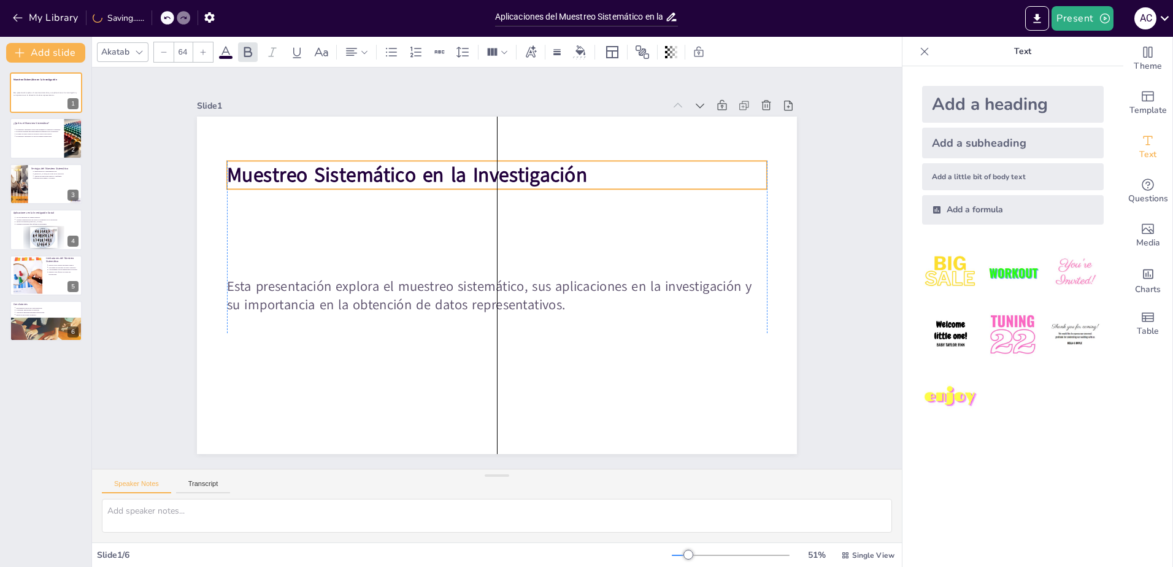
drag, startPoint x: 583, startPoint y: 226, endPoint x: 585, endPoint y: 158, distance: 68.1
click at [585, 158] on p "Muestreo Sistemático en la Investigación" at bounding box center [542, 187] width 481 height 294
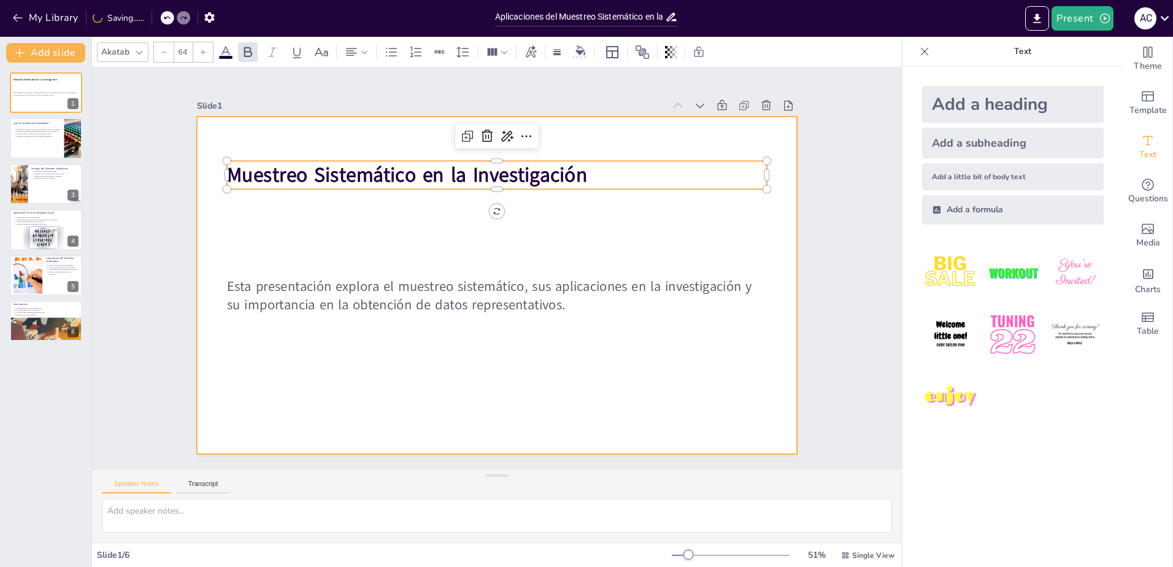
type input "43"
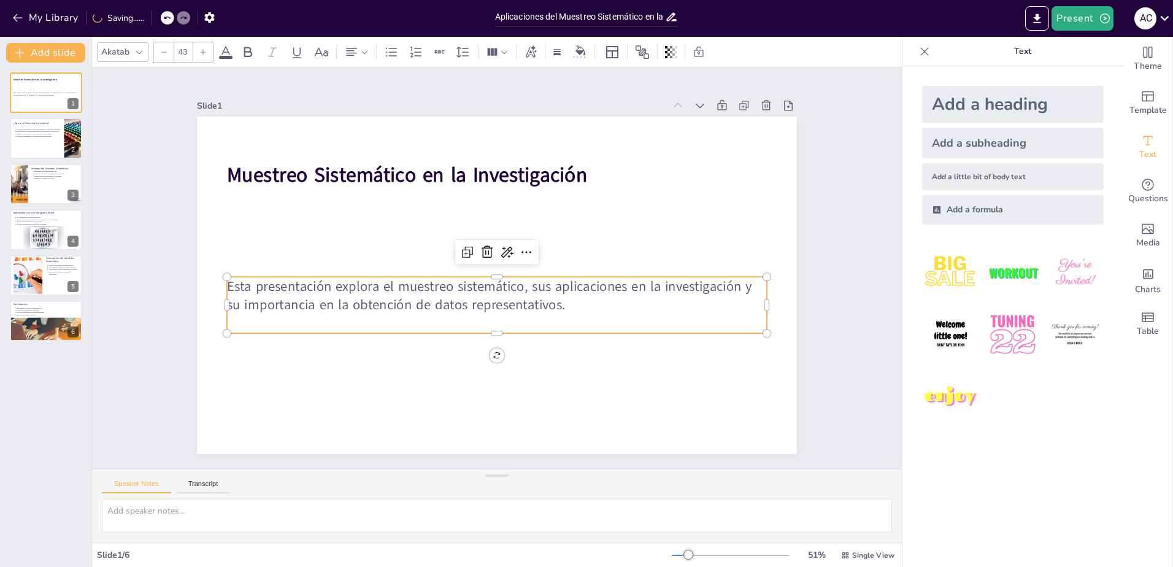
click at [552, 285] on p "Esta presentación explora el muestreo sistemático, sus aplicaciones en la inves…" at bounding box center [493, 295] width 541 height 94
click at [570, 273] on div at bounding box center [496, 271] width 530 height 122
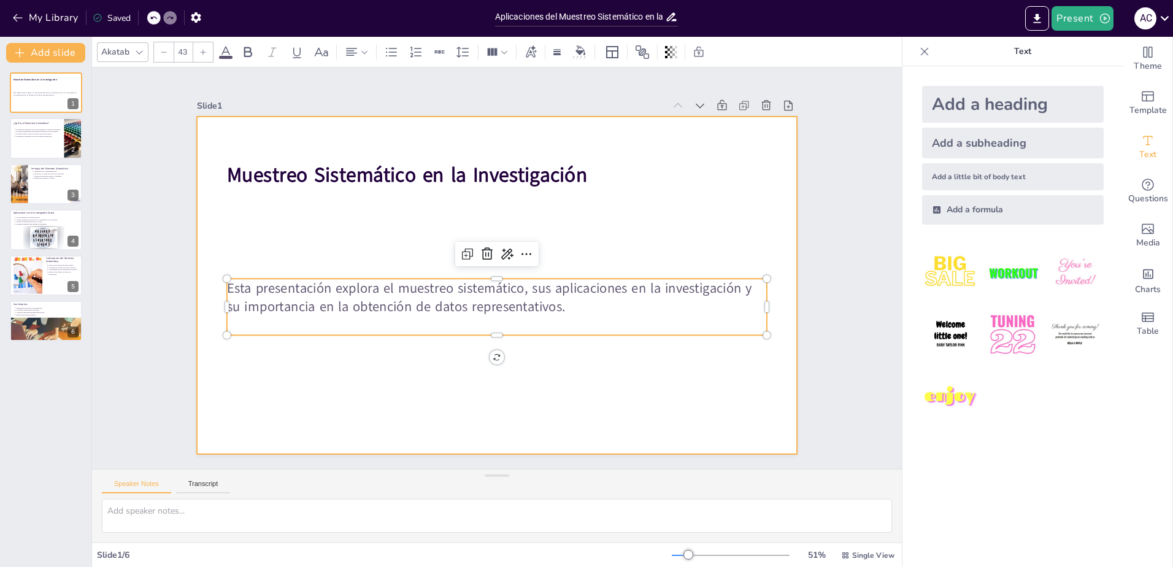
click at [582, 396] on div at bounding box center [493, 285] width 657 height 454
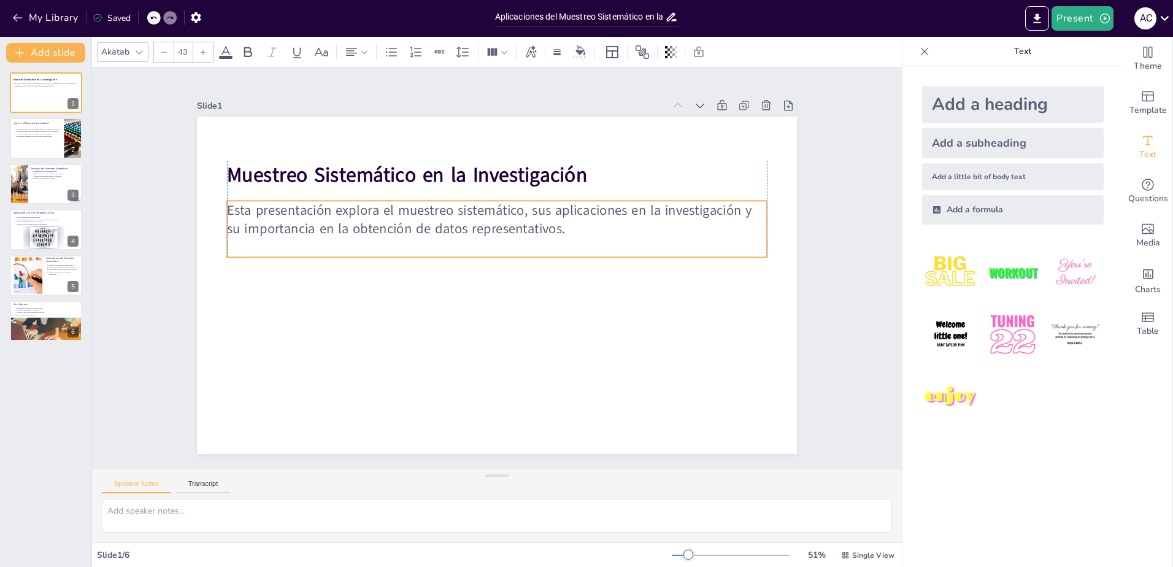
drag, startPoint x: 583, startPoint y: 321, endPoint x: 580, endPoint y: 243, distance: 78.5
click at [580, 243] on p at bounding box center [504, 249] width 500 height 237
click at [585, 331] on div at bounding box center [493, 285] width 657 height 454
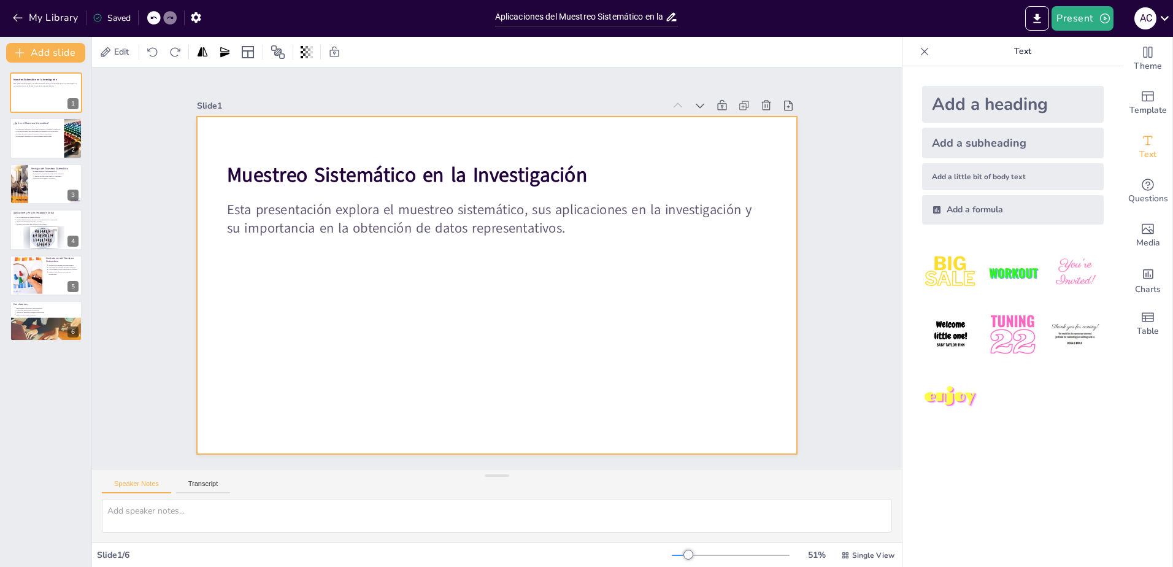
click at [641, 337] on div at bounding box center [491, 284] width 675 height 506
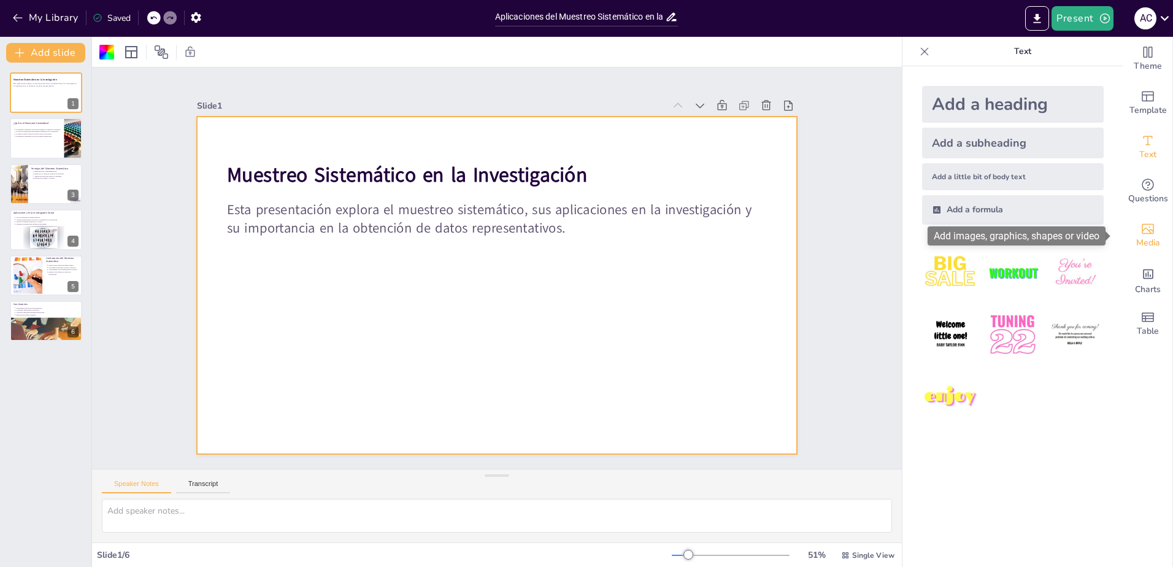
click at [1144, 232] on icon "Add images, graphics, shapes or video" at bounding box center [1147, 229] width 12 height 10
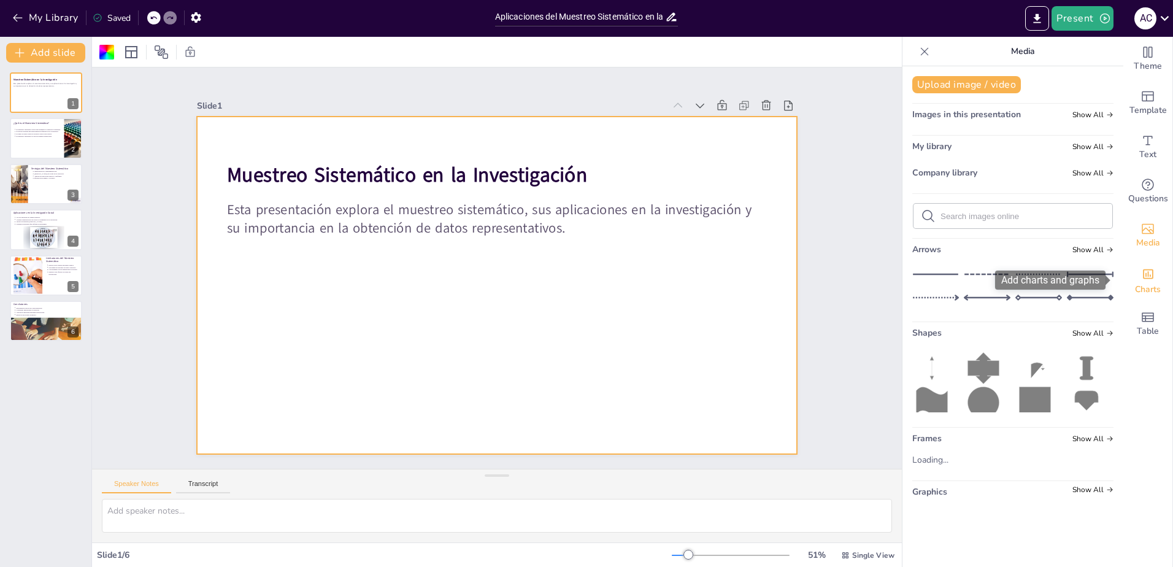
click at [1147, 274] on div "Charts" at bounding box center [1147, 280] width 49 height 44
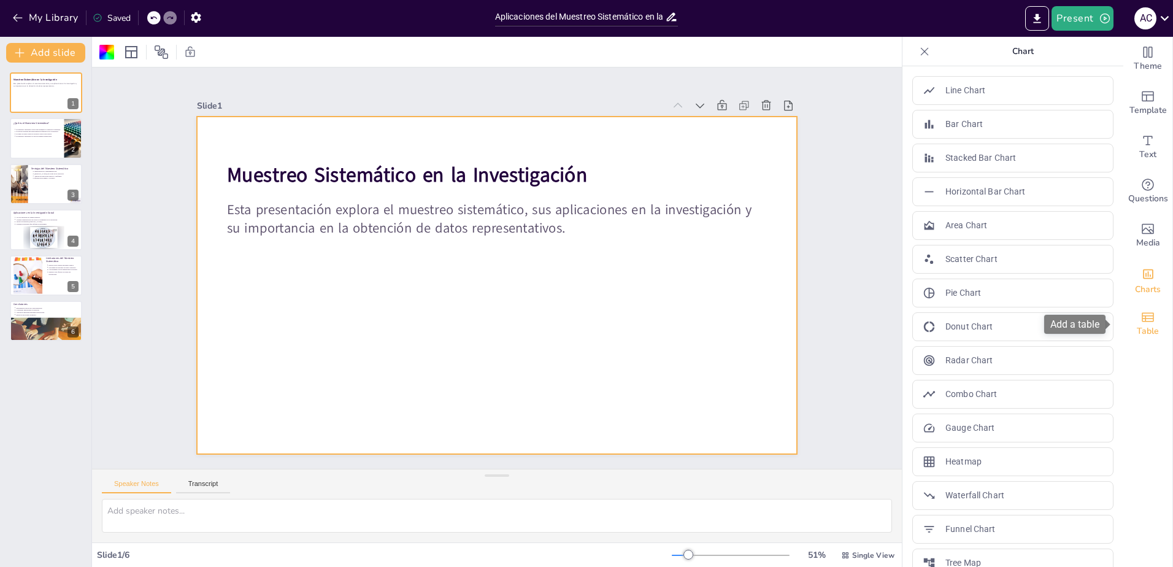
click at [1143, 312] on icon "Add a table" at bounding box center [1147, 317] width 15 height 15
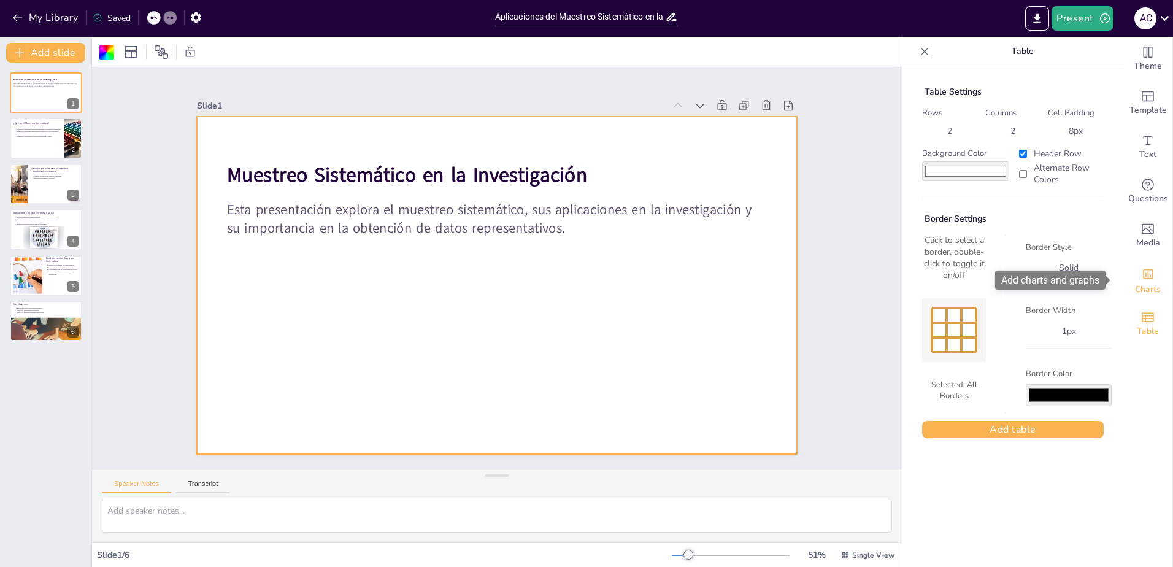
click at [1139, 286] on span "Charts" at bounding box center [1148, 289] width 26 height 13
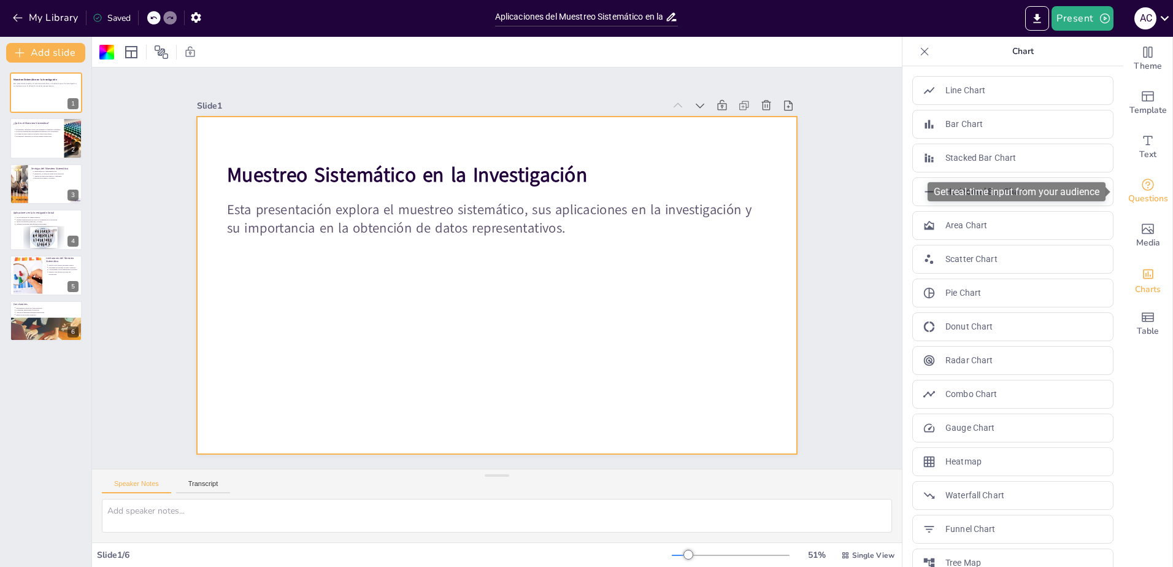
click at [1155, 194] on span "Questions" at bounding box center [1148, 198] width 40 height 13
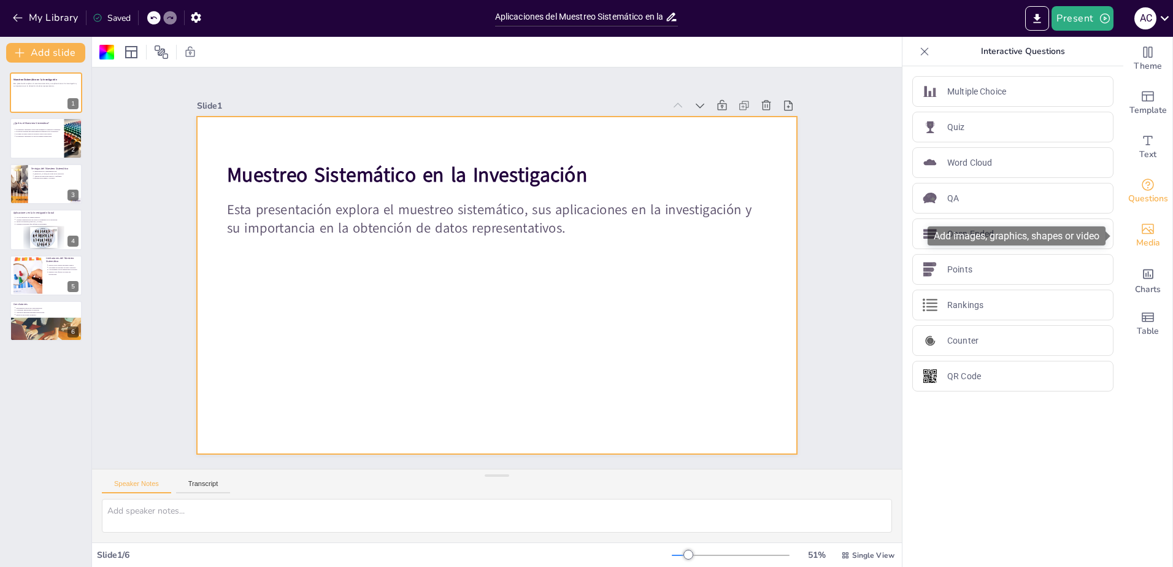
click at [1149, 247] on span "Media" at bounding box center [1148, 242] width 24 height 13
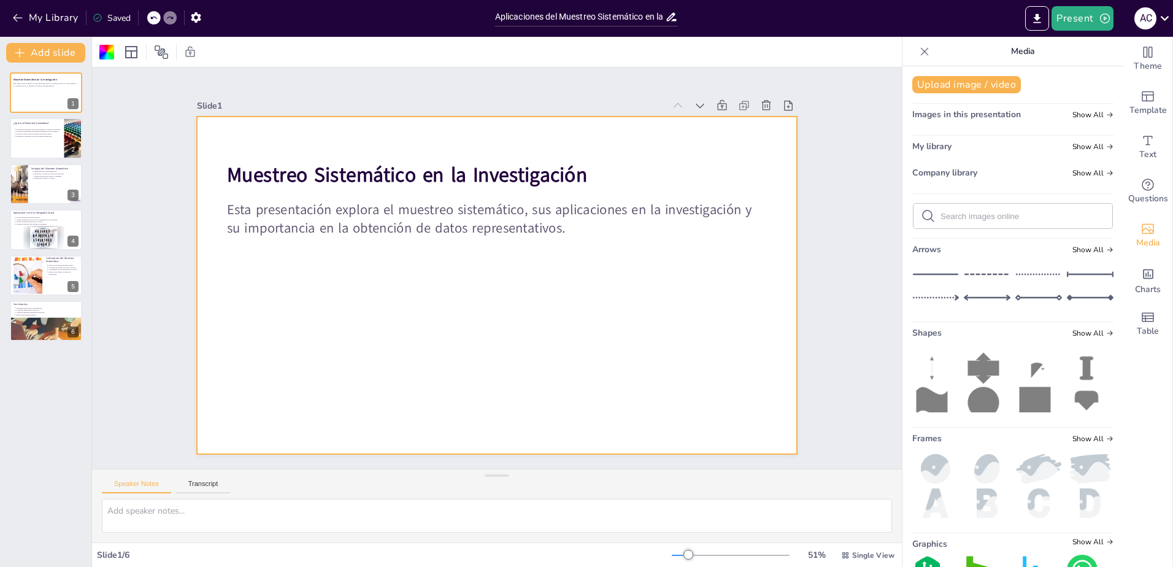
click at [981, 216] on input "text" at bounding box center [1022, 216] width 164 height 9
type input "sistematico"
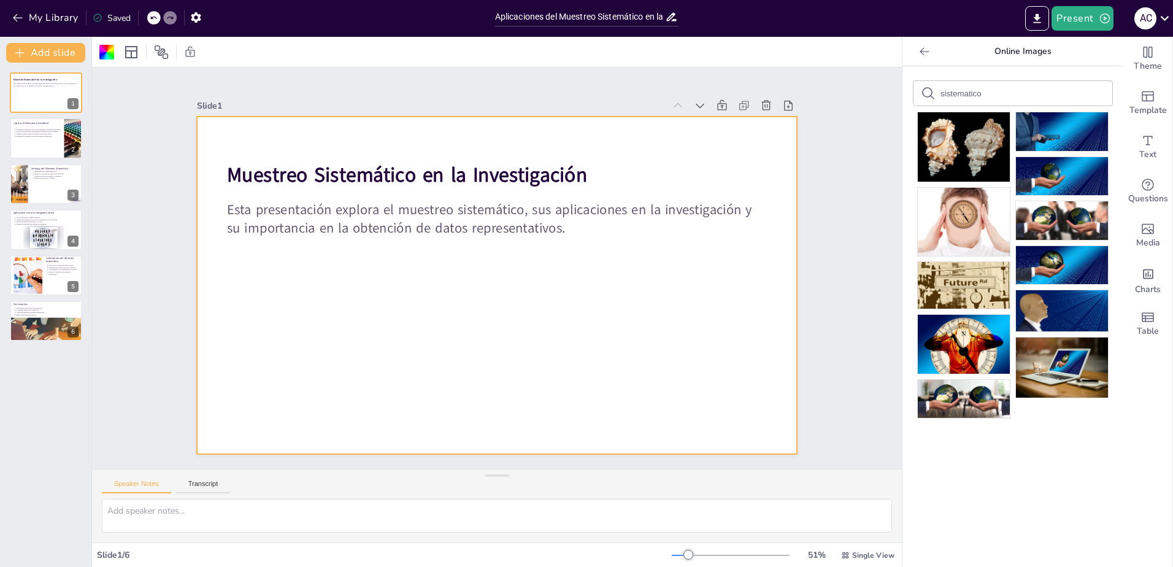
drag, startPoint x: 1067, startPoint y: 365, endPoint x: 936, endPoint y: 346, distance: 132.7
click at [652, 338] on div "Document fonts Akatab Recently used Mulish Popular fonts Lato Montserrat Open S…" at bounding box center [586, 302] width 1173 height 530
click at [1077, 359] on img at bounding box center [1062, 367] width 92 height 60
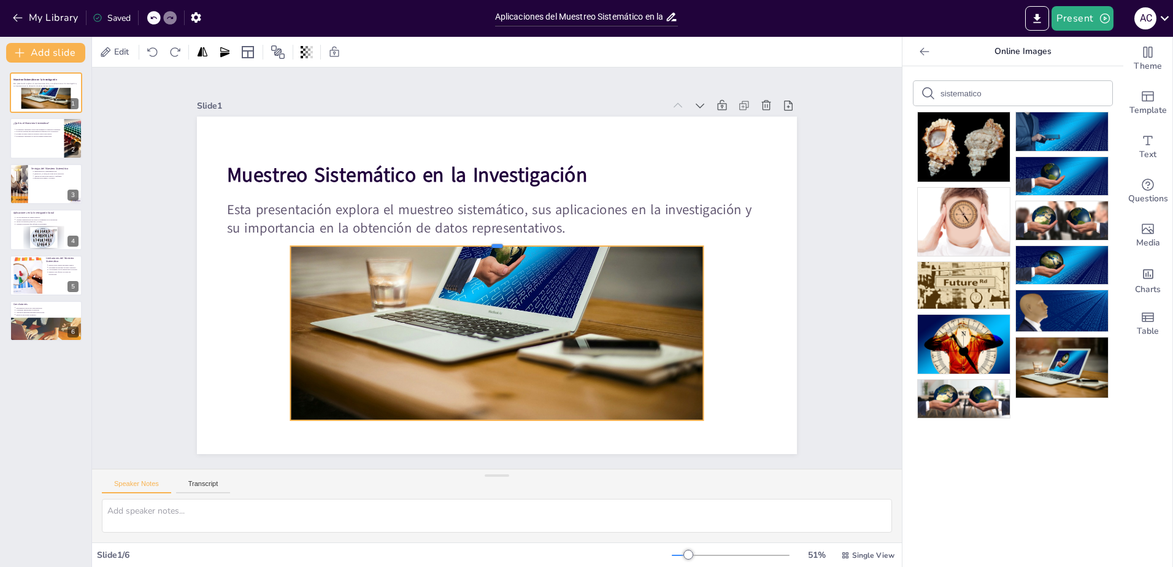
drag, startPoint x: 491, startPoint y: 143, endPoint x: 473, endPoint y: 239, distance: 97.4
click at [473, 239] on div at bounding box center [505, 242] width 396 height 137
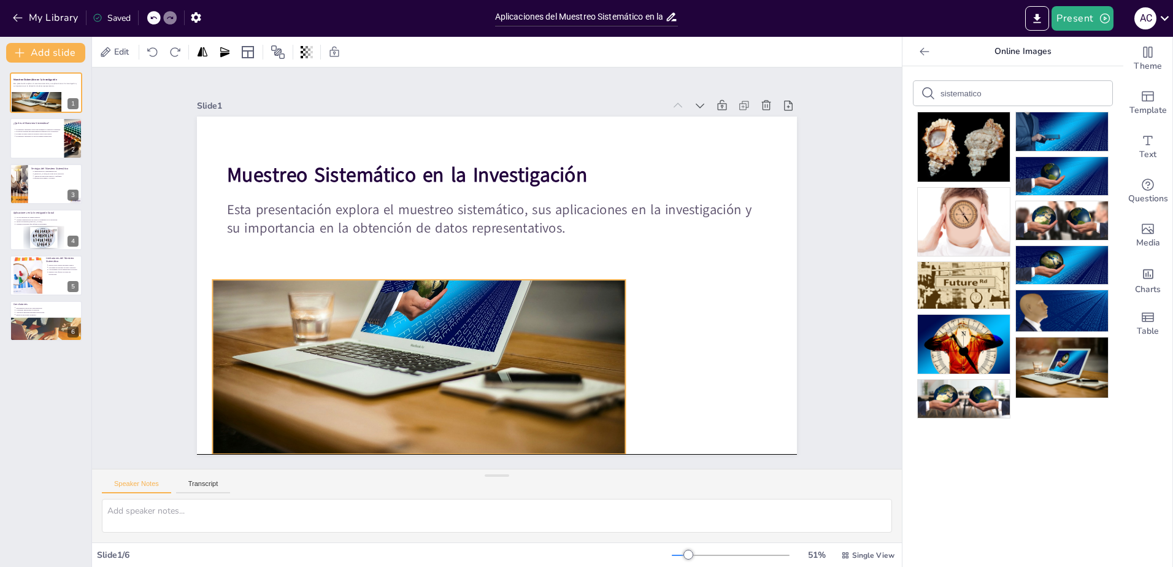
drag, startPoint x: 454, startPoint y: 299, endPoint x: 390, endPoint y: 318, distance: 66.6
click at [390, 318] on div at bounding box center [404, 282] width 487 height 415
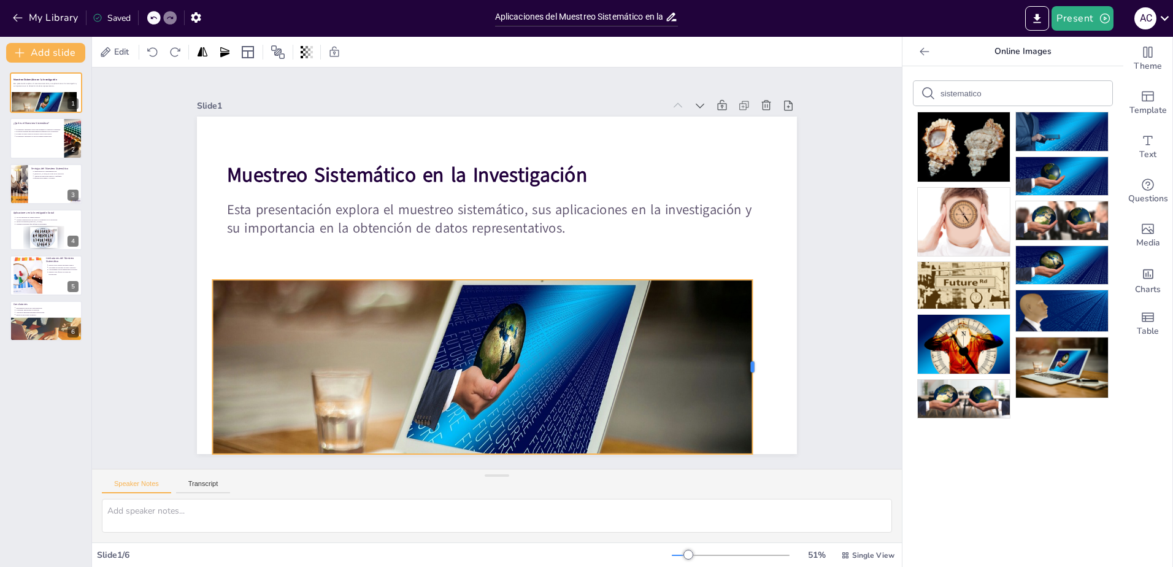
drag, startPoint x: 617, startPoint y: 361, endPoint x: 744, endPoint y: 308, distance: 137.7
click at [721, 406] on div at bounding box center [673, 484] width 96 height 156
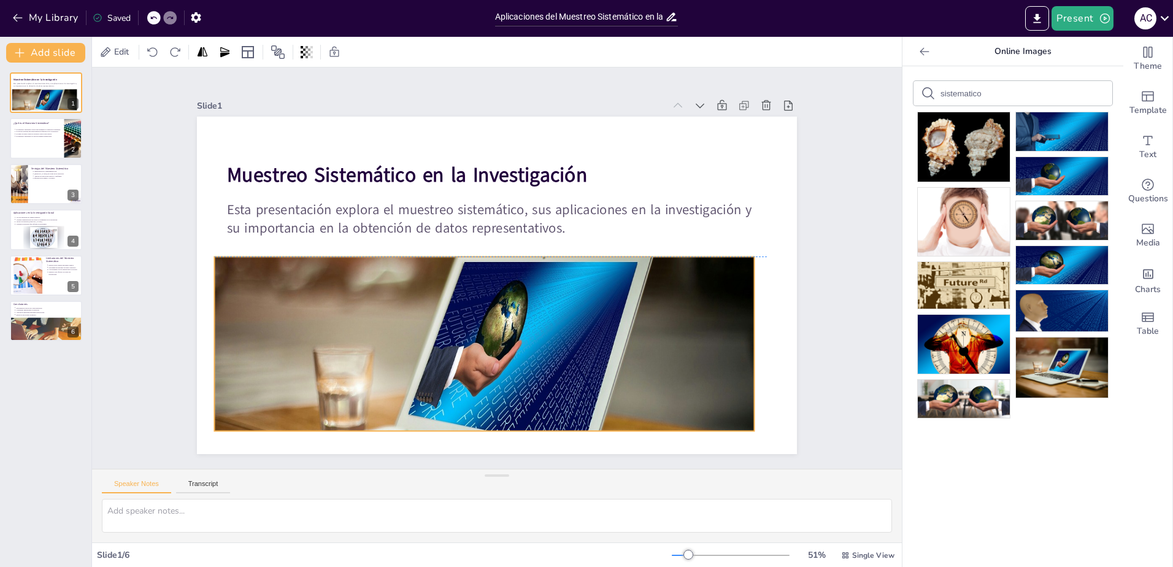
drag, startPoint x: 673, startPoint y: 342, endPoint x: 675, endPoint y: 320, distance: 22.2
click at [675, 320] on div at bounding box center [435, 376] width 682 height 643
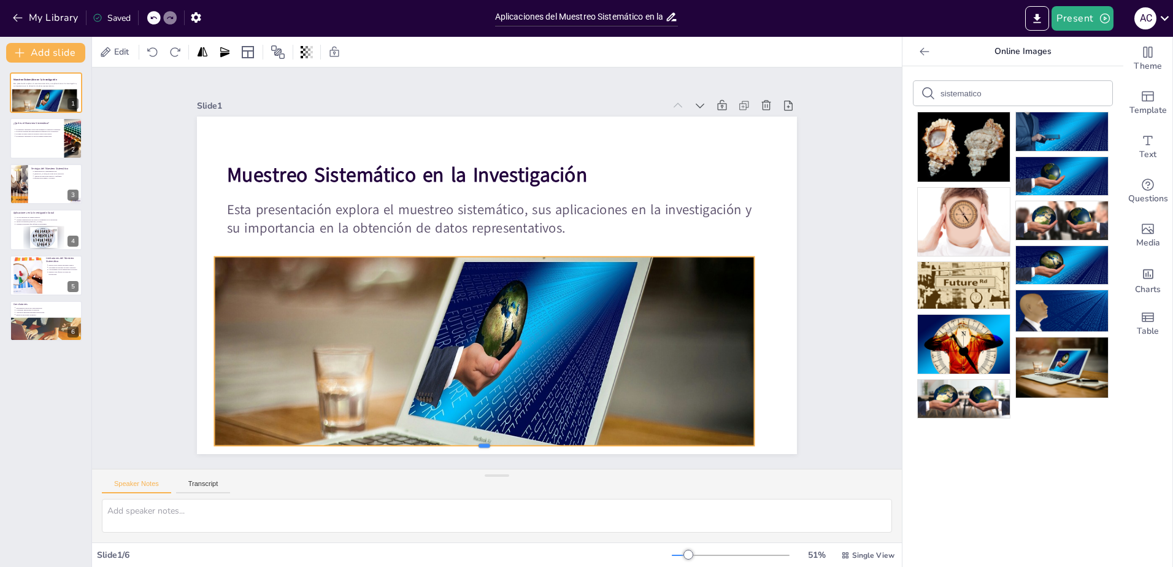
drag, startPoint x: 477, startPoint y: 427, endPoint x: 479, endPoint y: 442, distance: 14.8
click at [479, 442] on div at bounding box center [428, 438] width 516 height 176
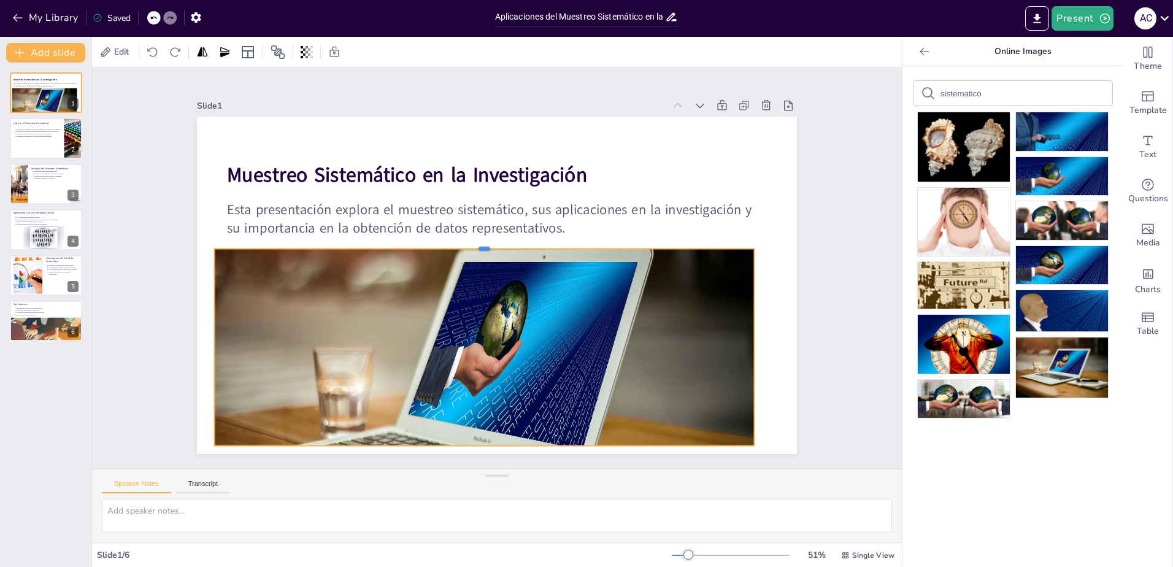
drag, startPoint x: 475, startPoint y: 251, endPoint x: 480, endPoint y: 240, distance: 11.3
click at [480, 240] on div at bounding box center [495, 240] width 497 height 228
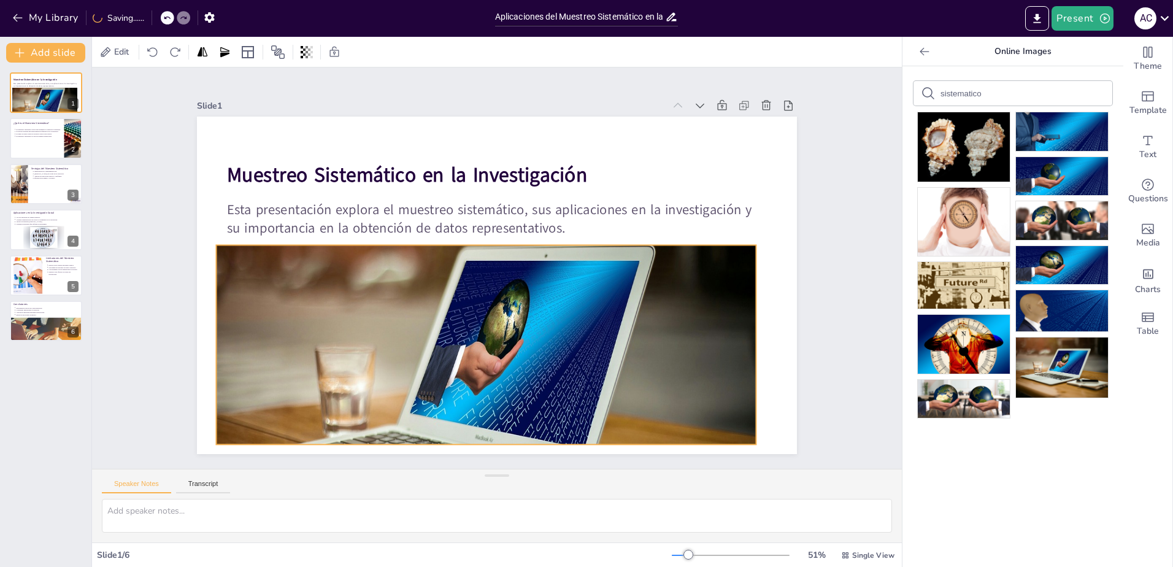
click at [744, 345] on div at bounding box center [448, 382] width 657 height 608
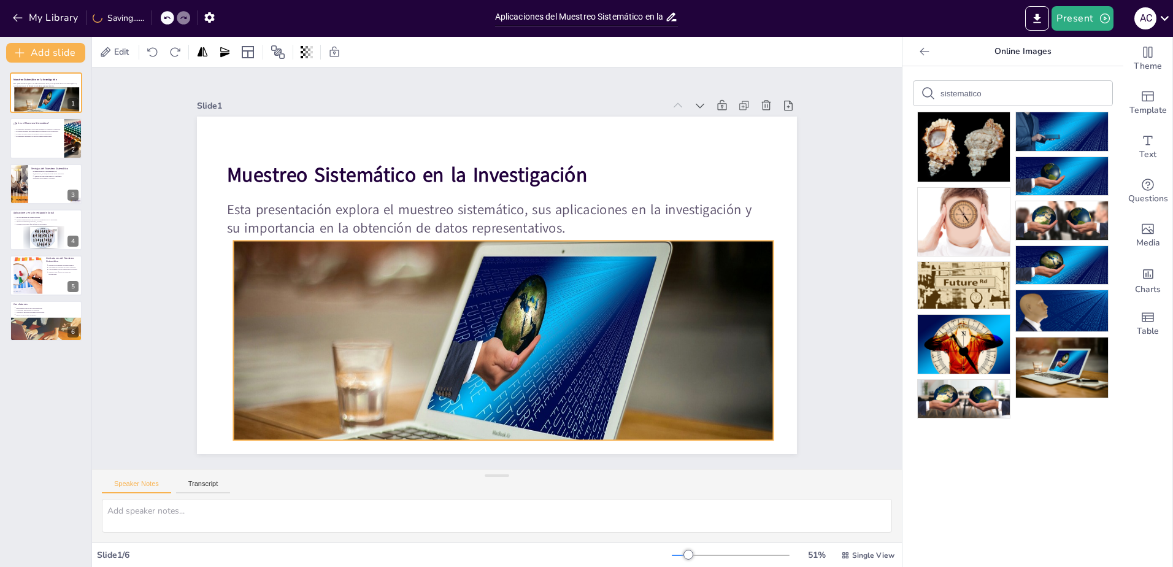
drag, startPoint x: 692, startPoint y: 317, endPoint x: 703, endPoint y: 326, distance: 14.4
click at [703, 326] on div at bounding box center [466, 384] width 657 height 608
click at [848, 312] on div "Slide 1 Muestreo Sistemático en la Investigación Esta presentación explora el m…" at bounding box center [497, 268] width 894 height 632
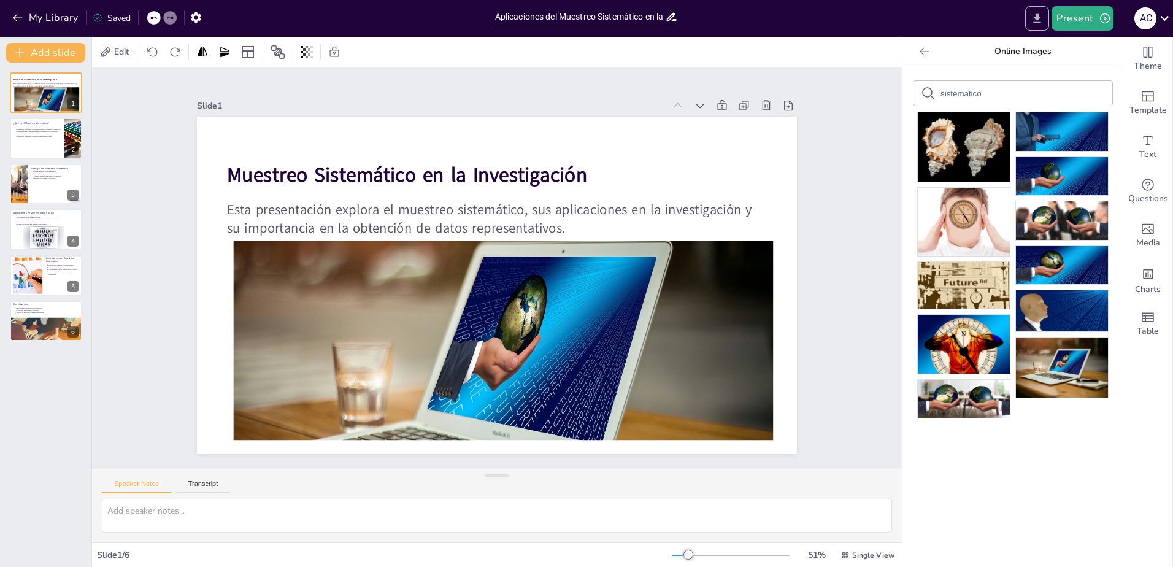
click at [1038, 26] on button "Export to PowerPoint" at bounding box center [1037, 18] width 24 height 25
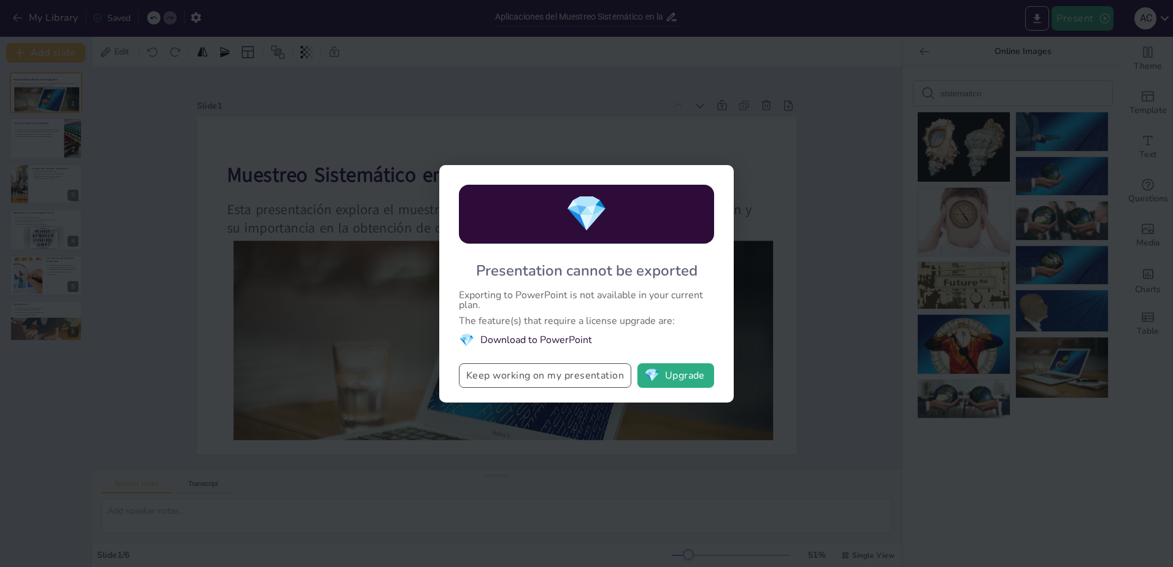
click at [537, 385] on button "Keep working on my presentation" at bounding box center [545, 375] width 172 height 25
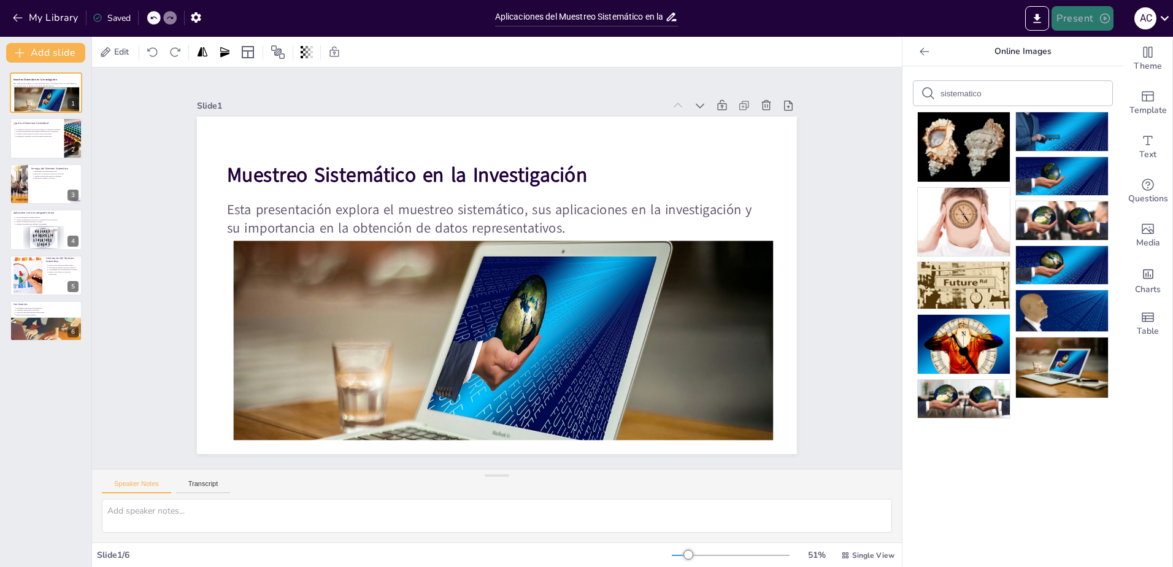
click at [1079, 25] on button "Present" at bounding box center [1081, 18] width 61 height 25
click at [1150, 7] on div at bounding box center [586, 283] width 1173 height 567
click at [1157, 18] on icon at bounding box center [1164, 18] width 17 height 17
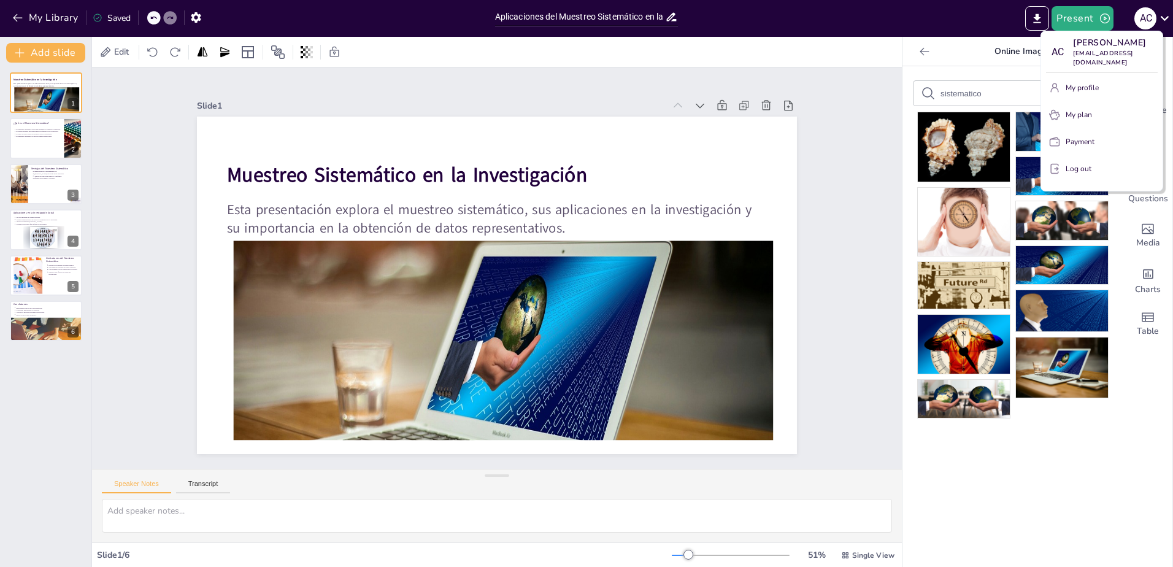
click at [884, 22] on div at bounding box center [586, 283] width 1173 height 567
